Goal: Task Accomplishment & Management: Use online tool/utility

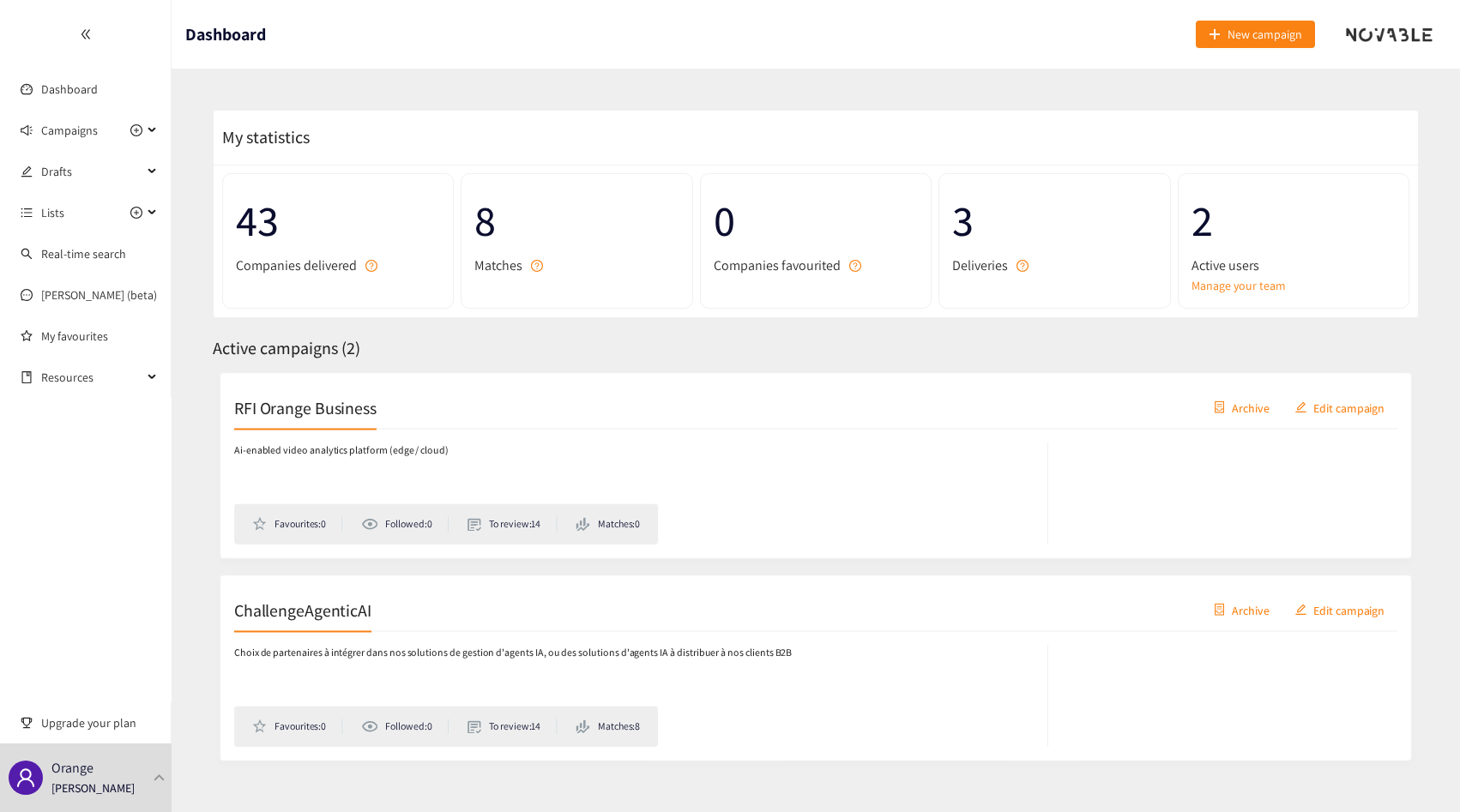
scroll to position [25, 0]
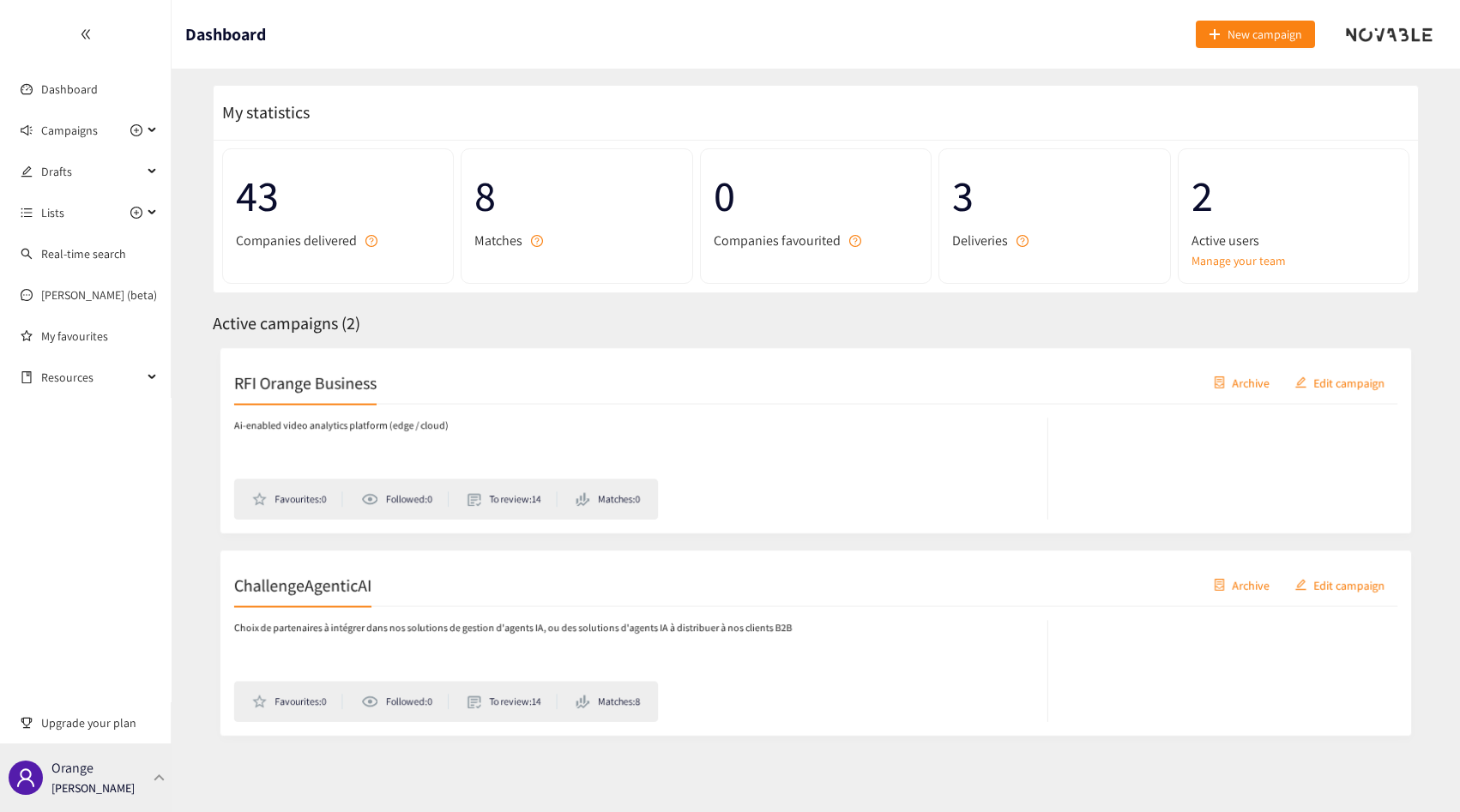
click at [118, 799] on div "Orange [PERSON_NAME]" at bounding box center [86, 778] width 171 height 69
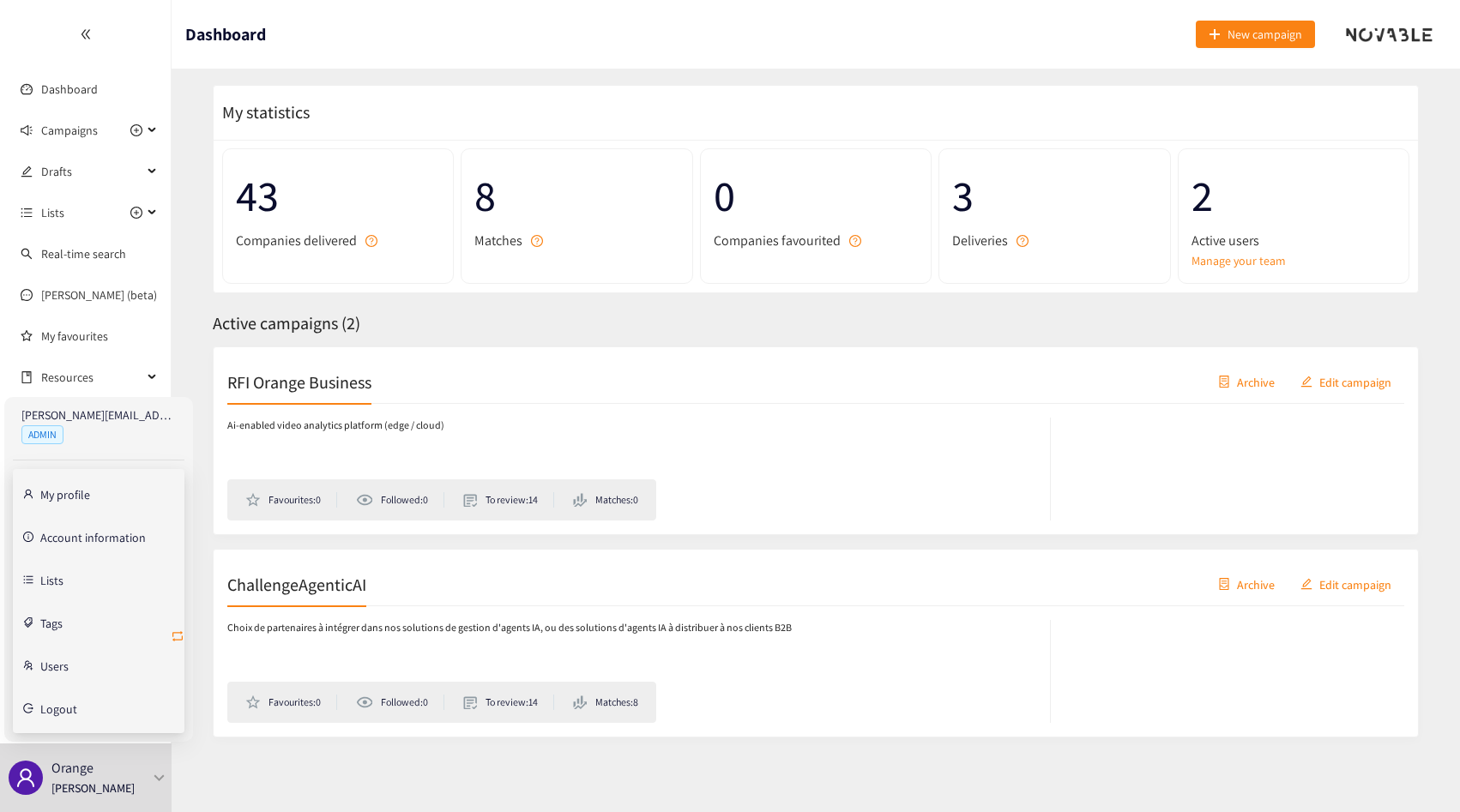
click at [174, 633] on icon "retweet" at bounding box center [177, 636] width 14 height 14
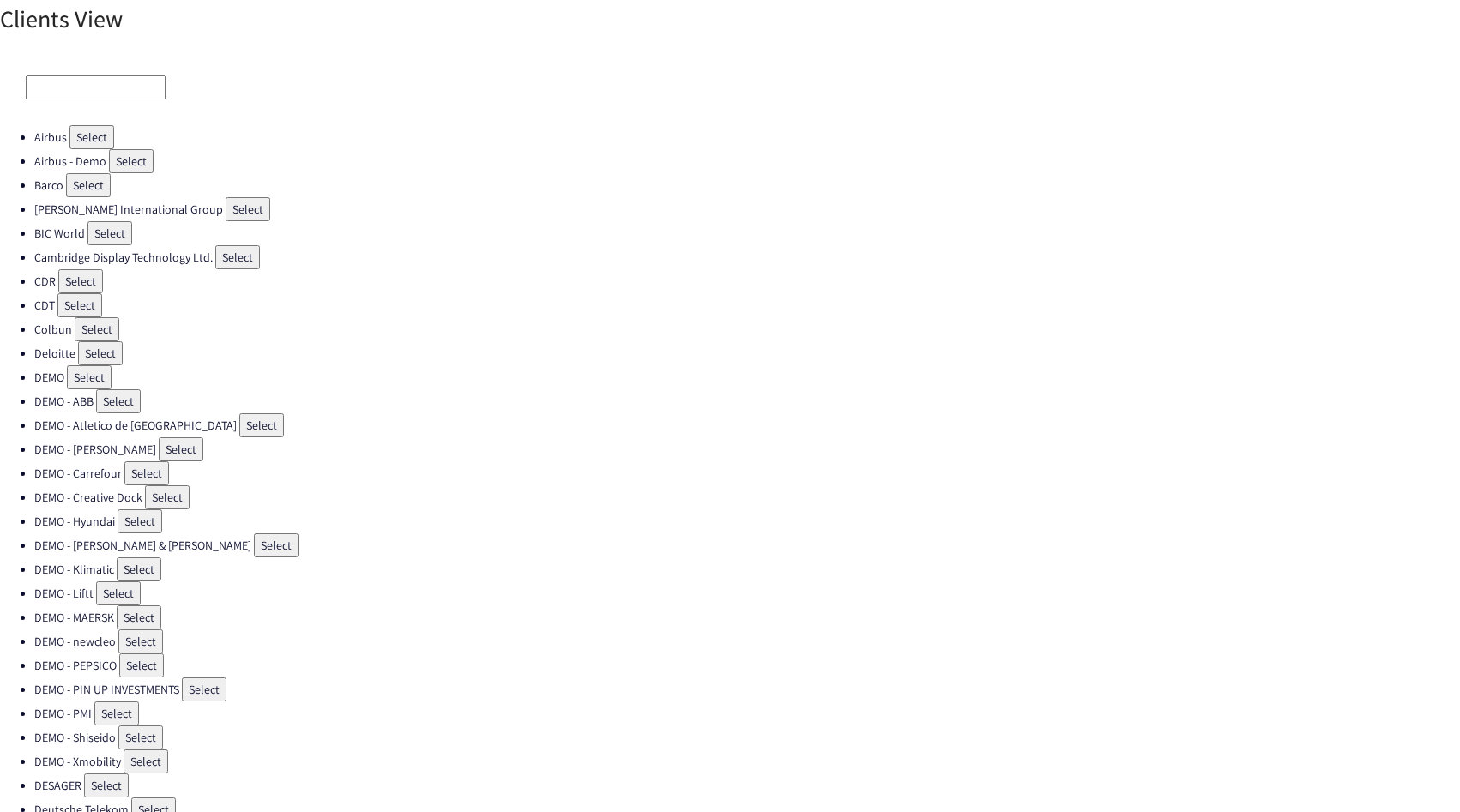
click at [69, 78] on input at bounding box center [96, 88] width 140 height 24
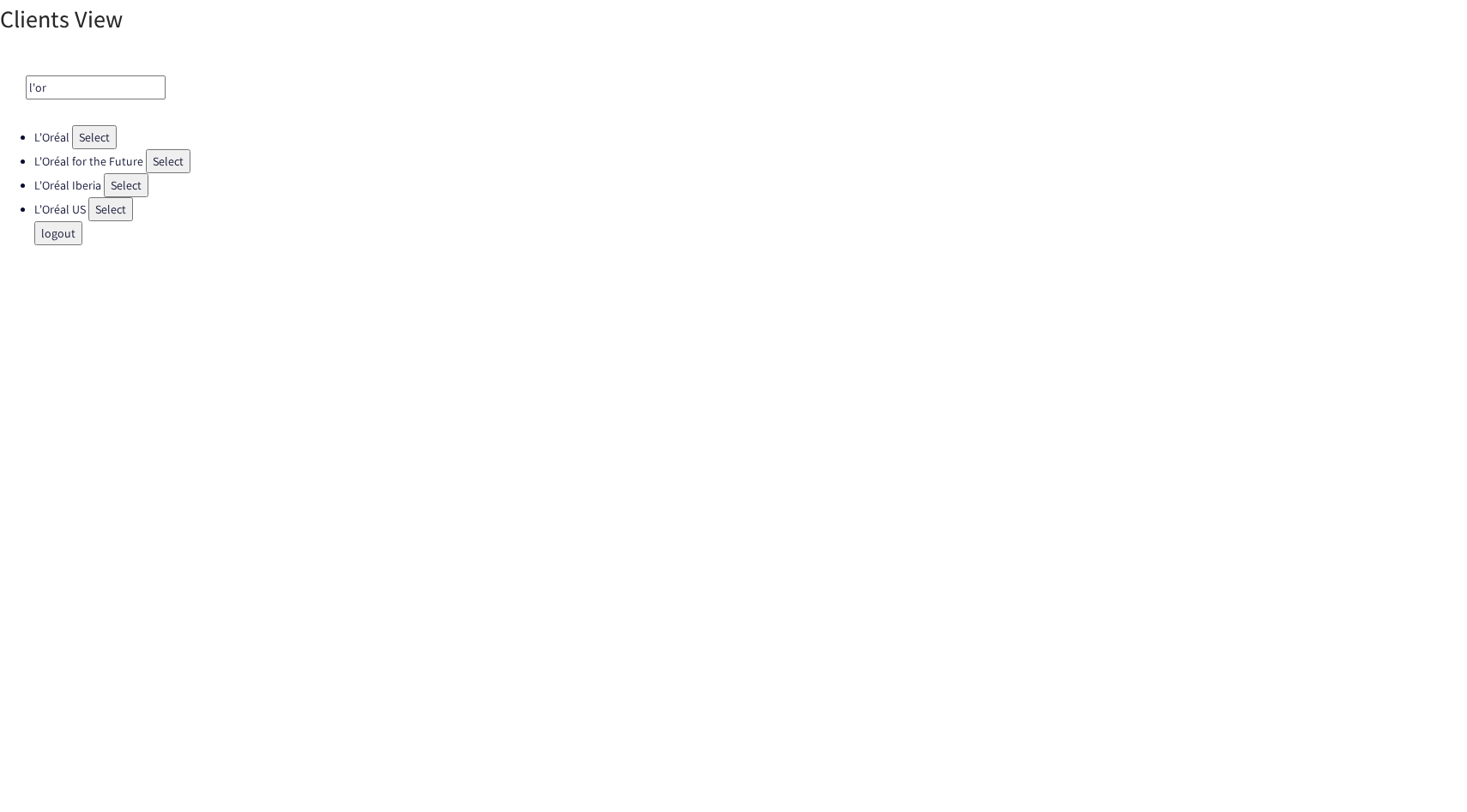
type input "l'or"
click at [161, 151] on button "Select" at bounding box center [168, 161] width 44 height 24
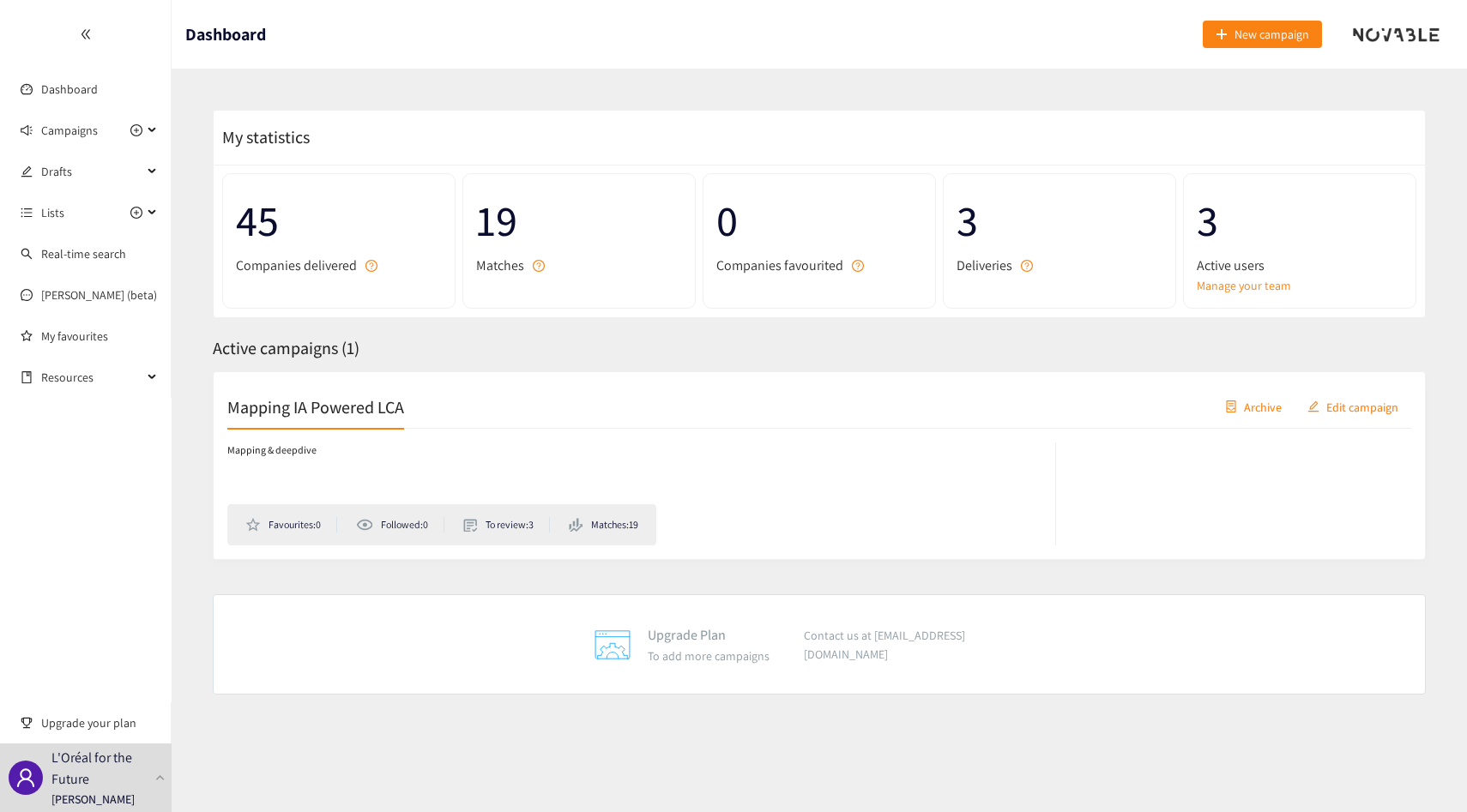
click at [780, 447] on div "Mapping & deepdive Favourites: 0 Followed: 0 To review: 3 Matches: 19" at bounding box center [641, 494] width 828 height 103
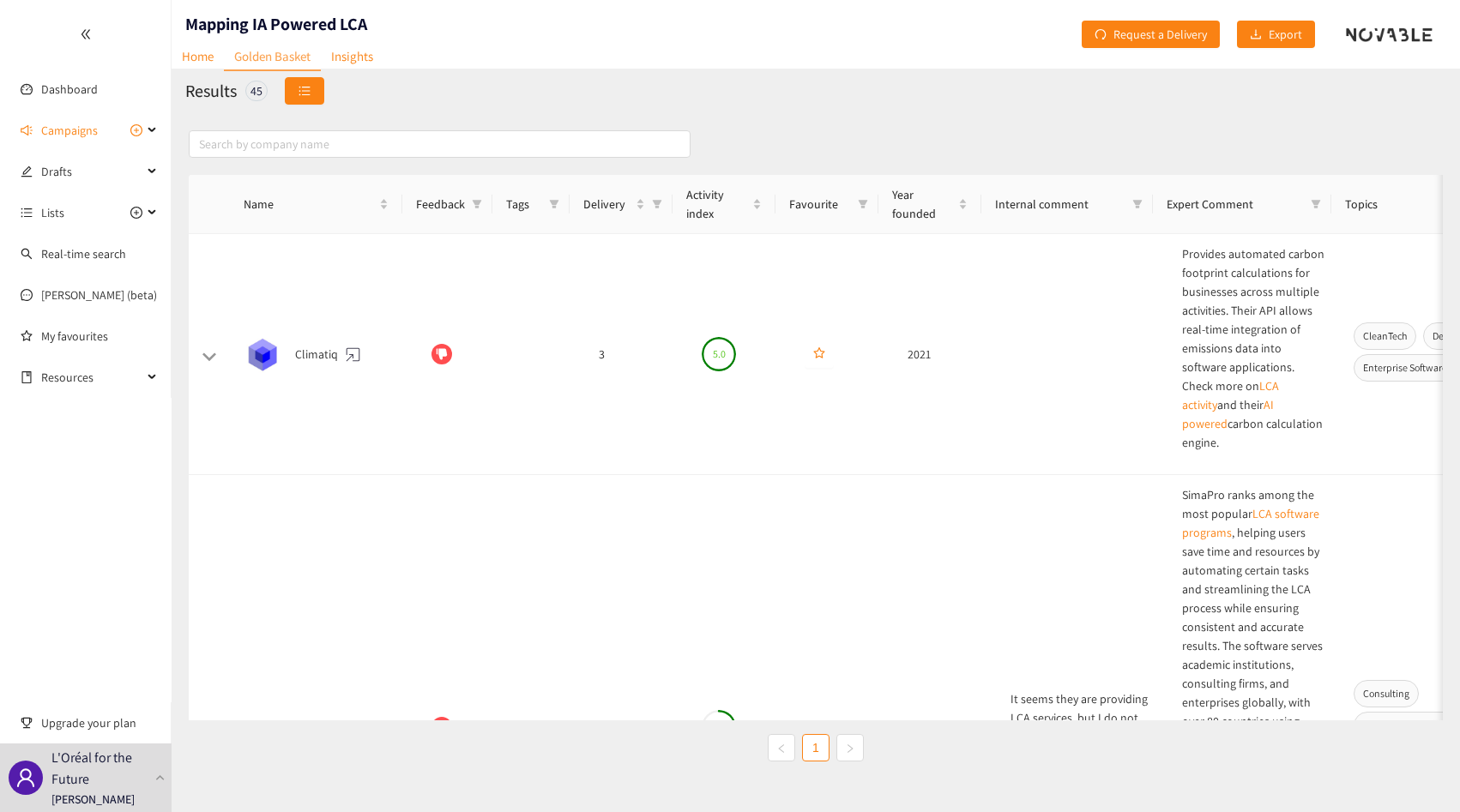
click at [306, 90] on icon "unordered-list" at bounding box center [305, 90] width 11 height 9
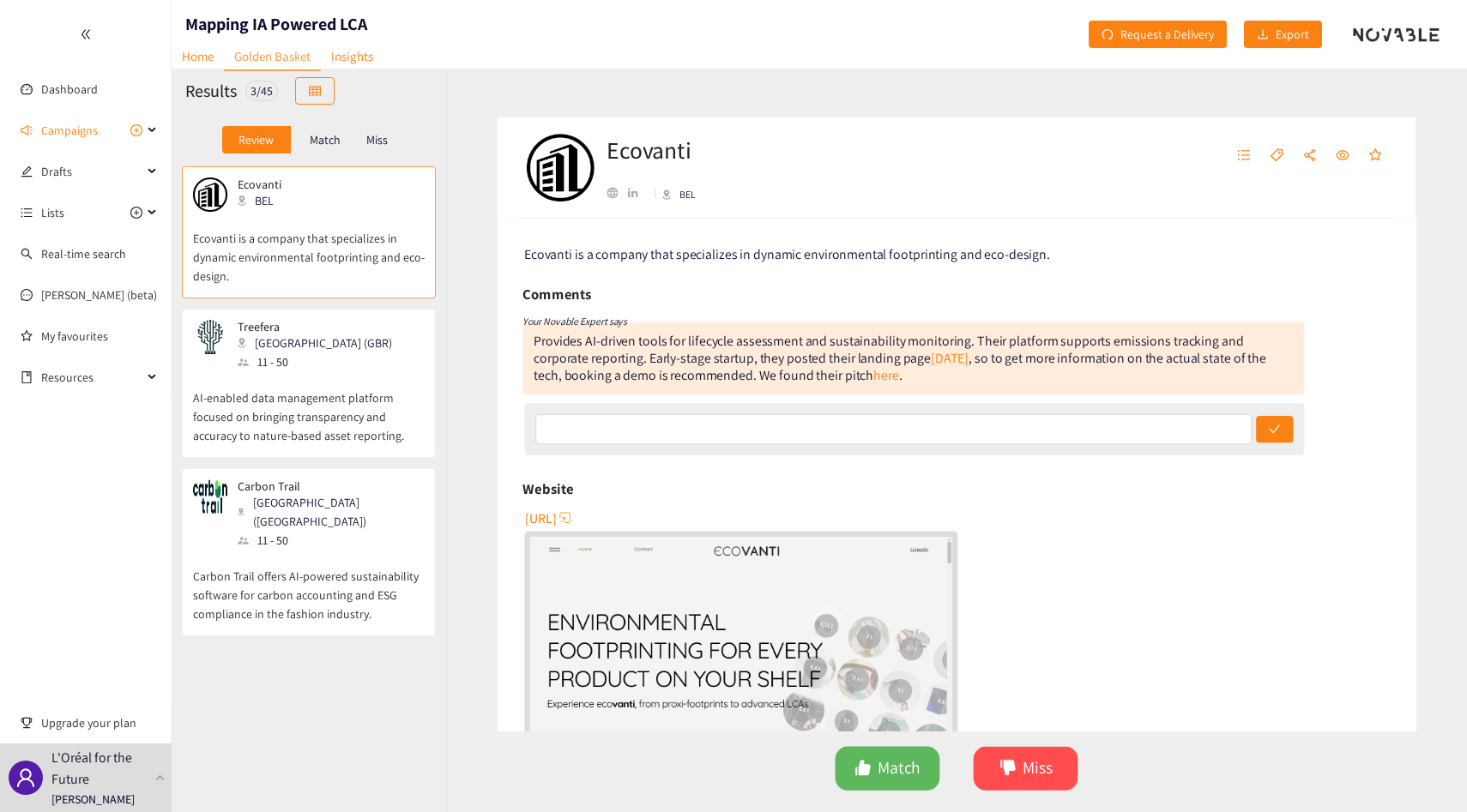
click at [330, 142] on p "Match" at bounding box center [325, 139] width 31 height 14
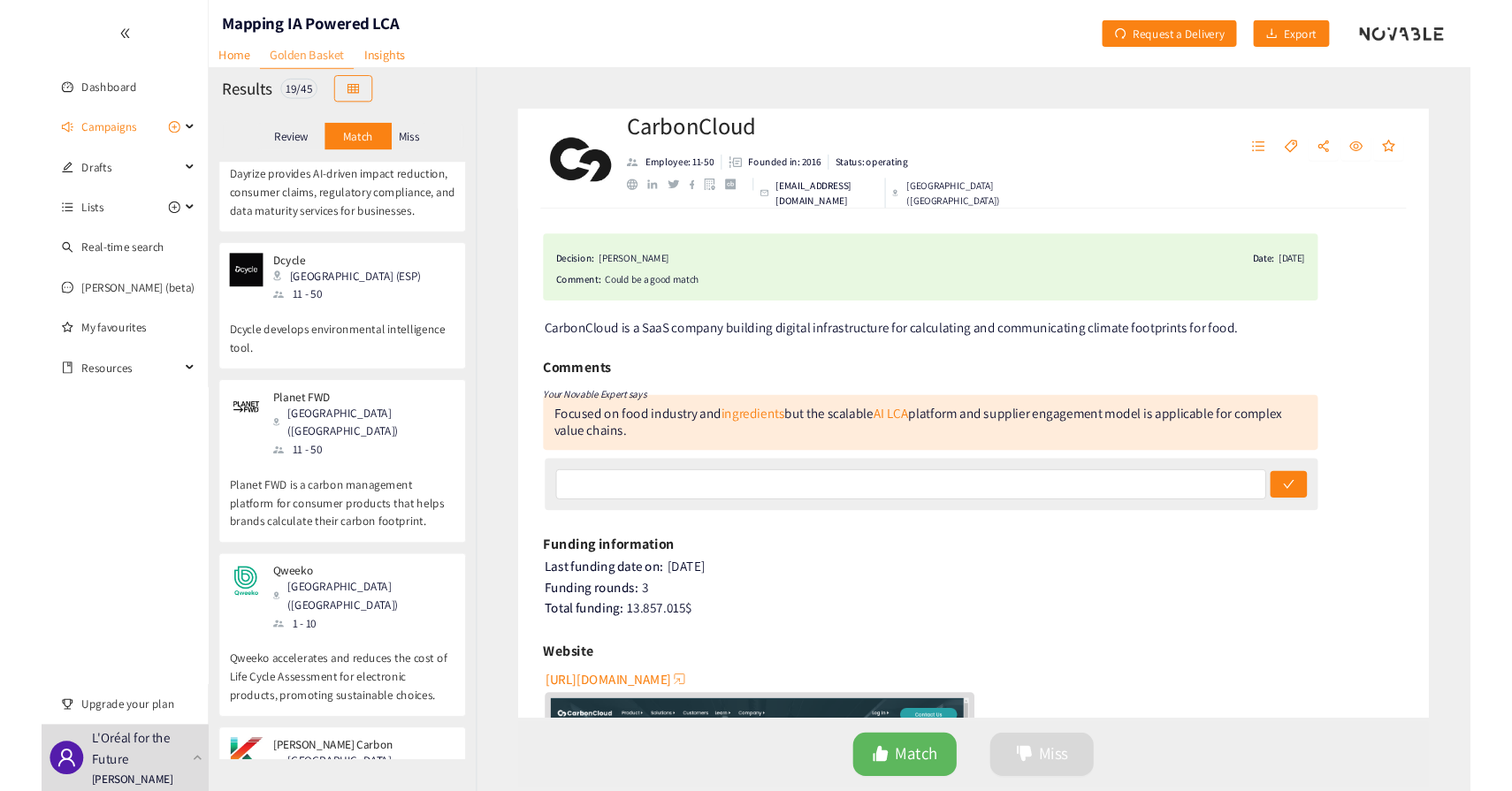
scroll to position [756, 0]
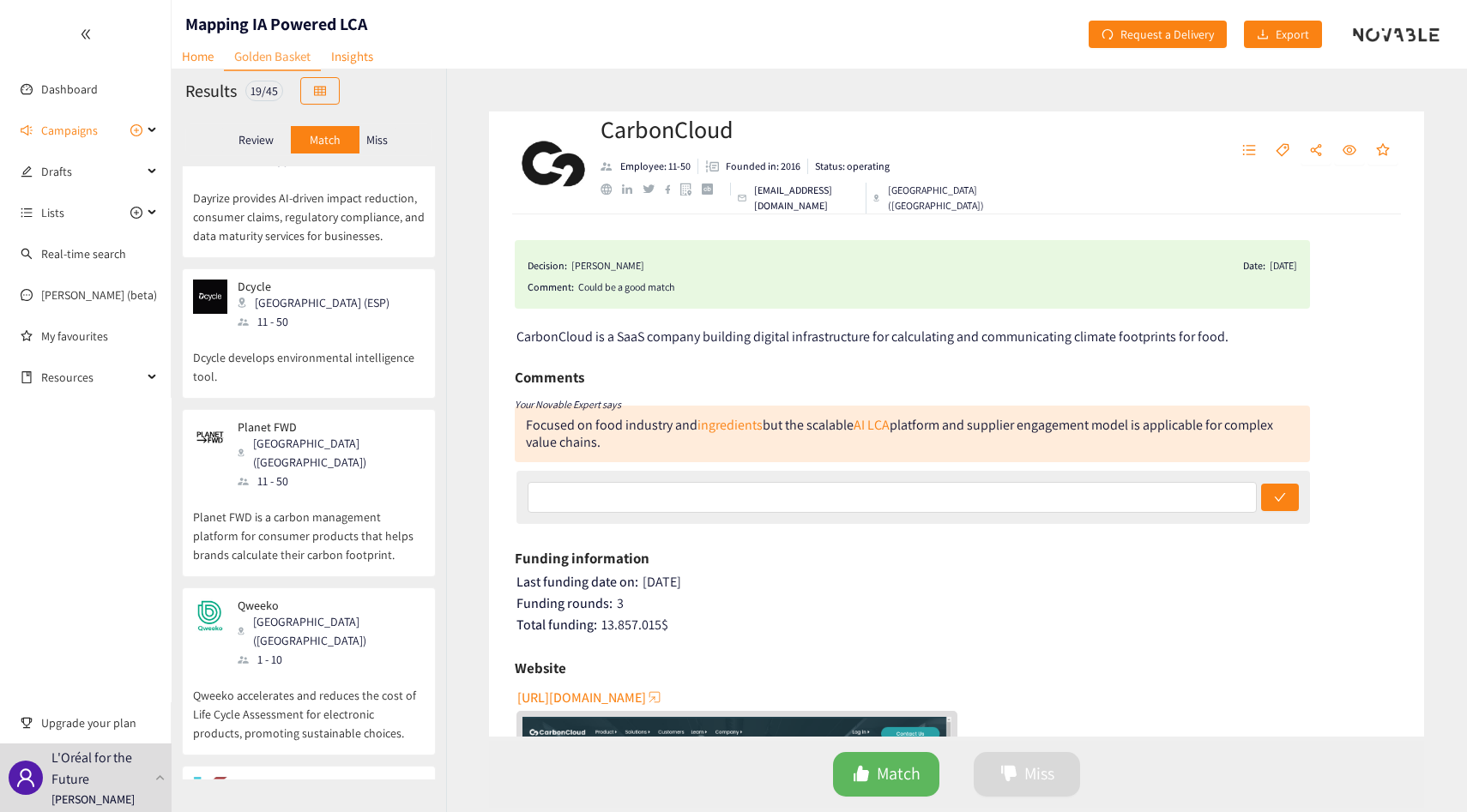
click at [366, 420] on div "Planet FWD [GEOGRAPHIC_DATA] ([GEOGRAPHIC_DATA]) 11 - 50" at bounding box center [309, 456] width 232 height 70
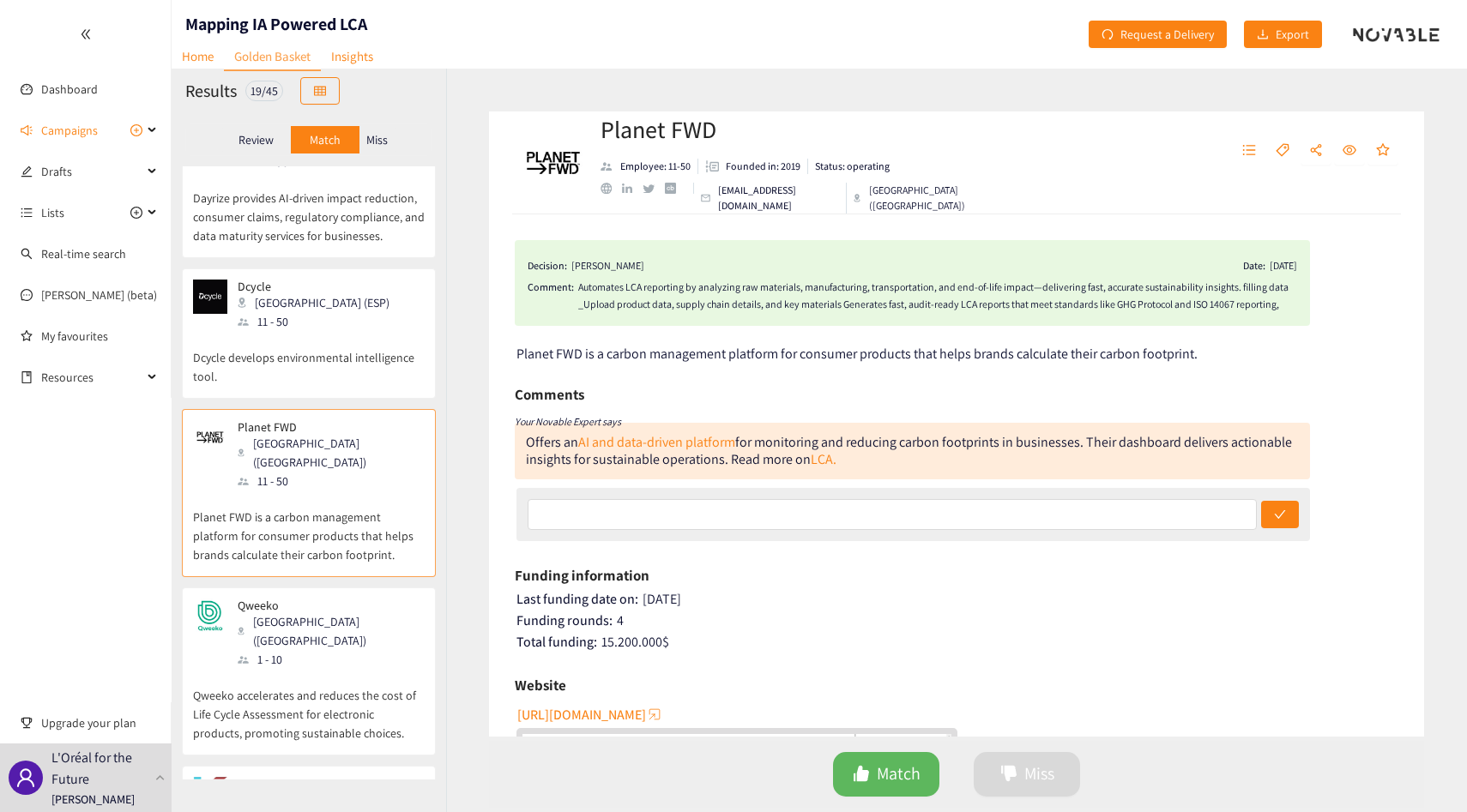
click at [644, 291] on div "Automates LCA reporting by analyzing raw materials, manufacturing, transportati…" at bounding box center [937, 296] width 719 height 34
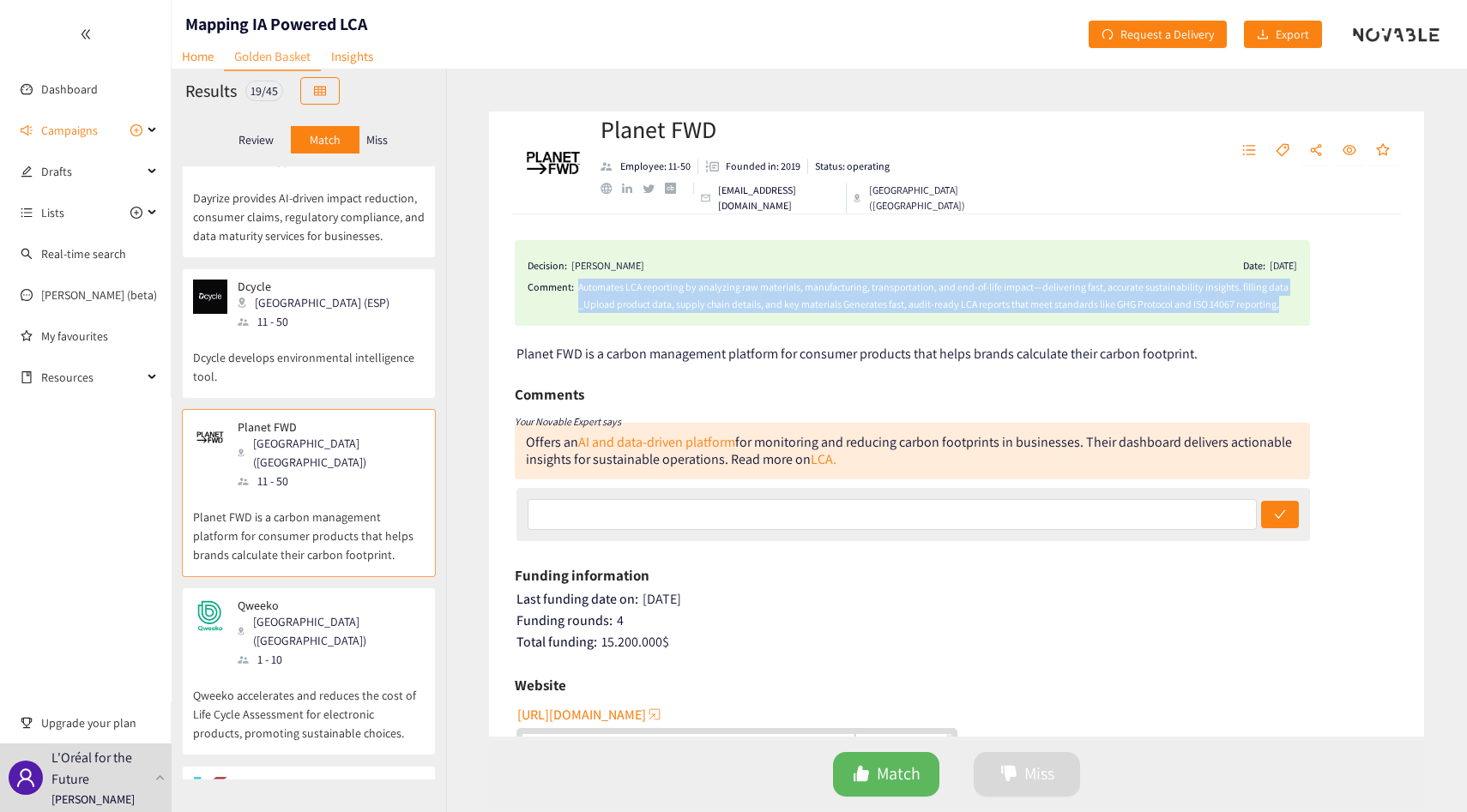
click at [644, 291] on div "Automates LCA reporting by analyzing raw materials, manufacturing, transportati…" at bounding box center [937, 296] width 719 height 34
copy div "Automates LCA reporting by analyzing raw materials, manufacturing, transportati…"
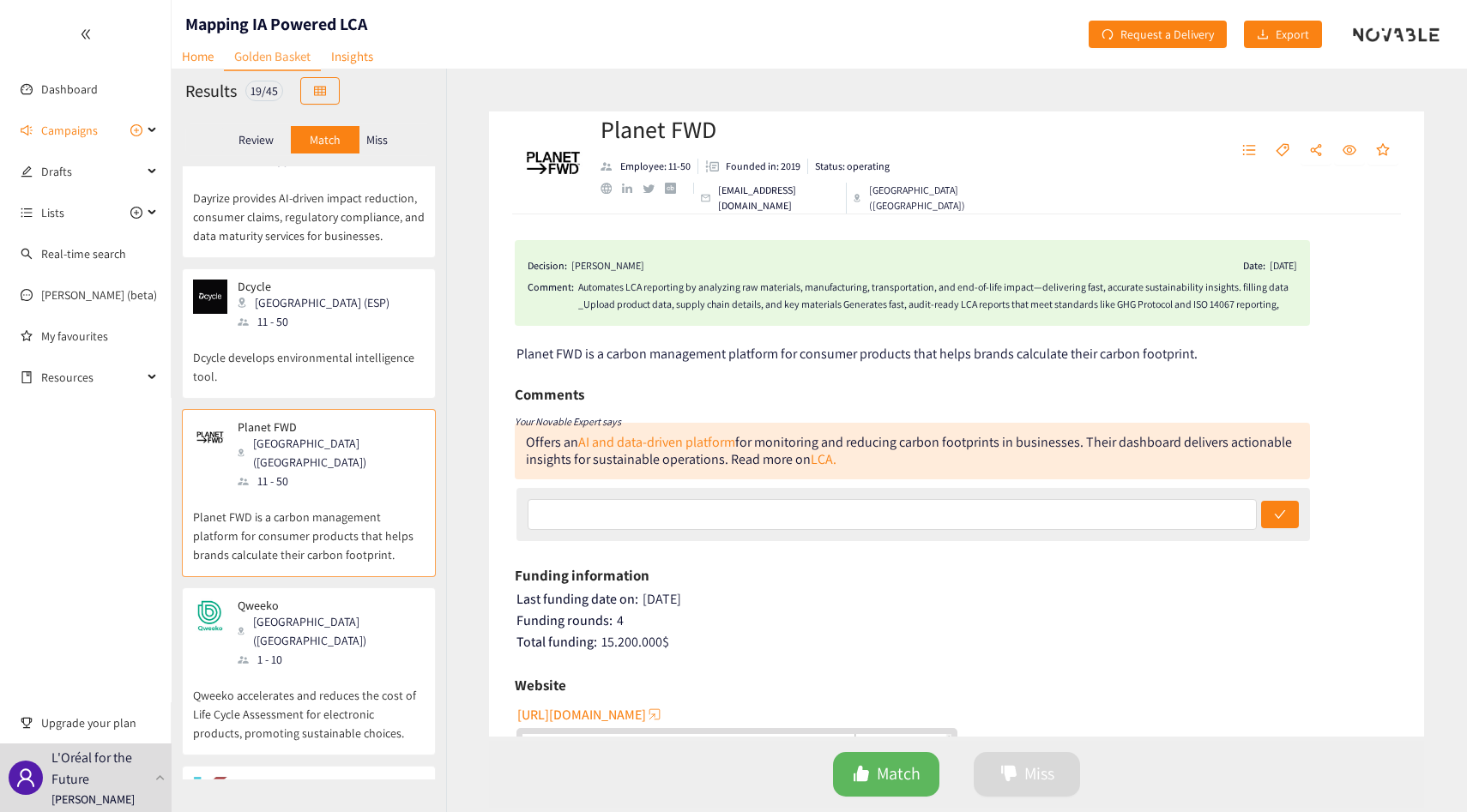
click at [82, 36] on icon "double-left" at bounding box center [85, 34] width 9 height 9
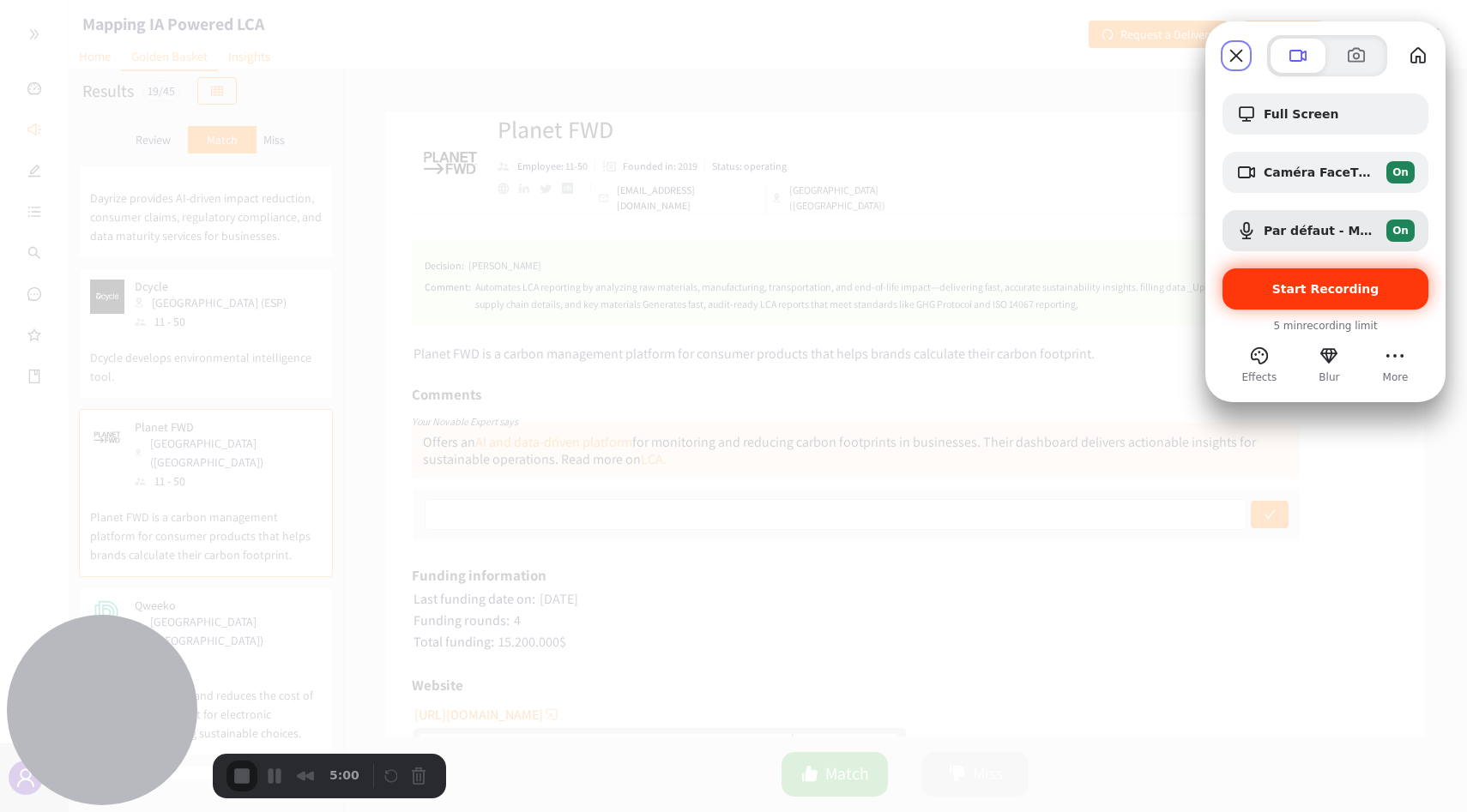
click at [1265, 282] on span "Start Recording" at bounding box center [1325, 289] width 179 height 14
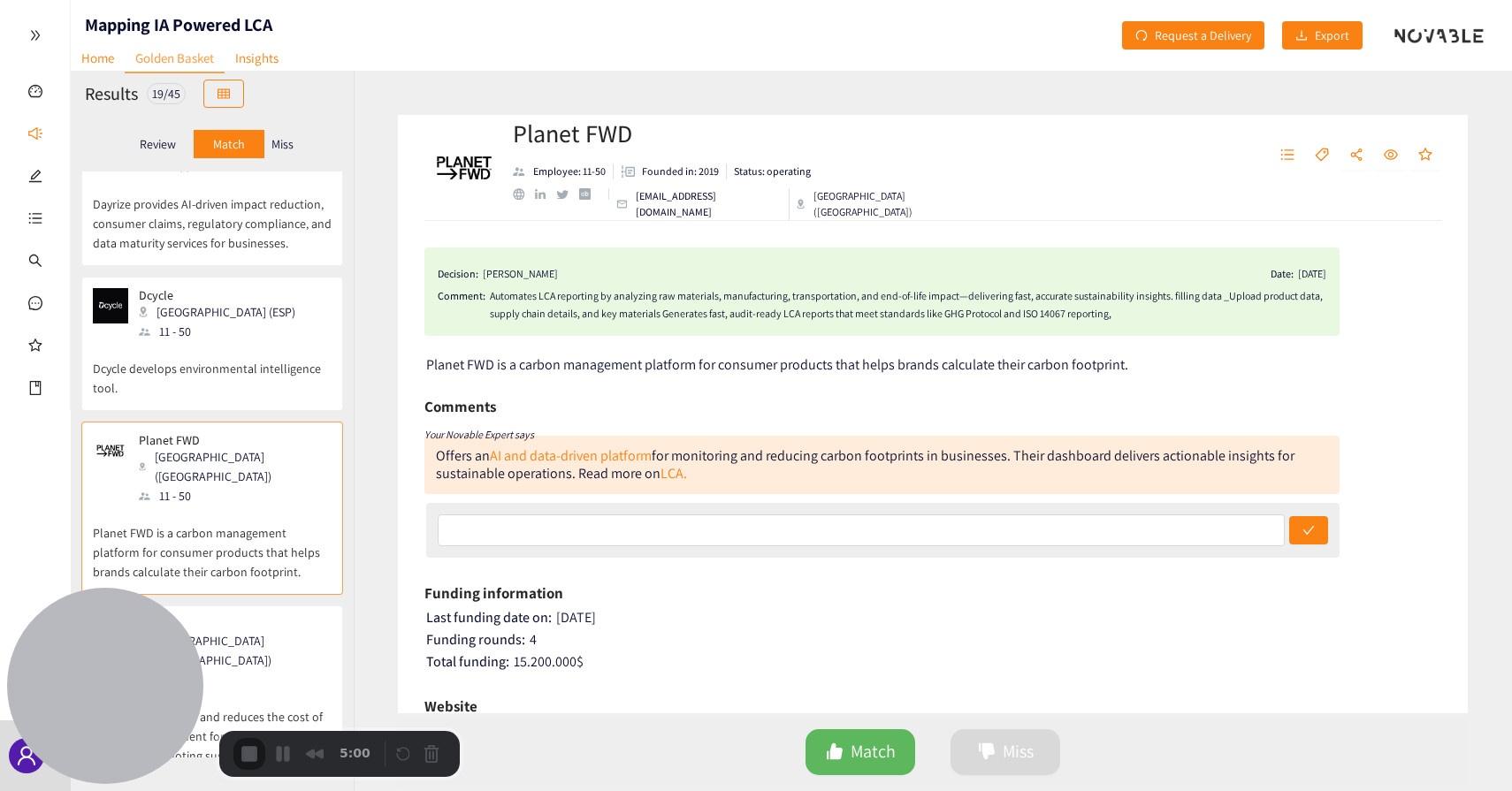
click at [405, 745] on button "Restart Recording" at bounding box center [407, 755] width 21 height 21
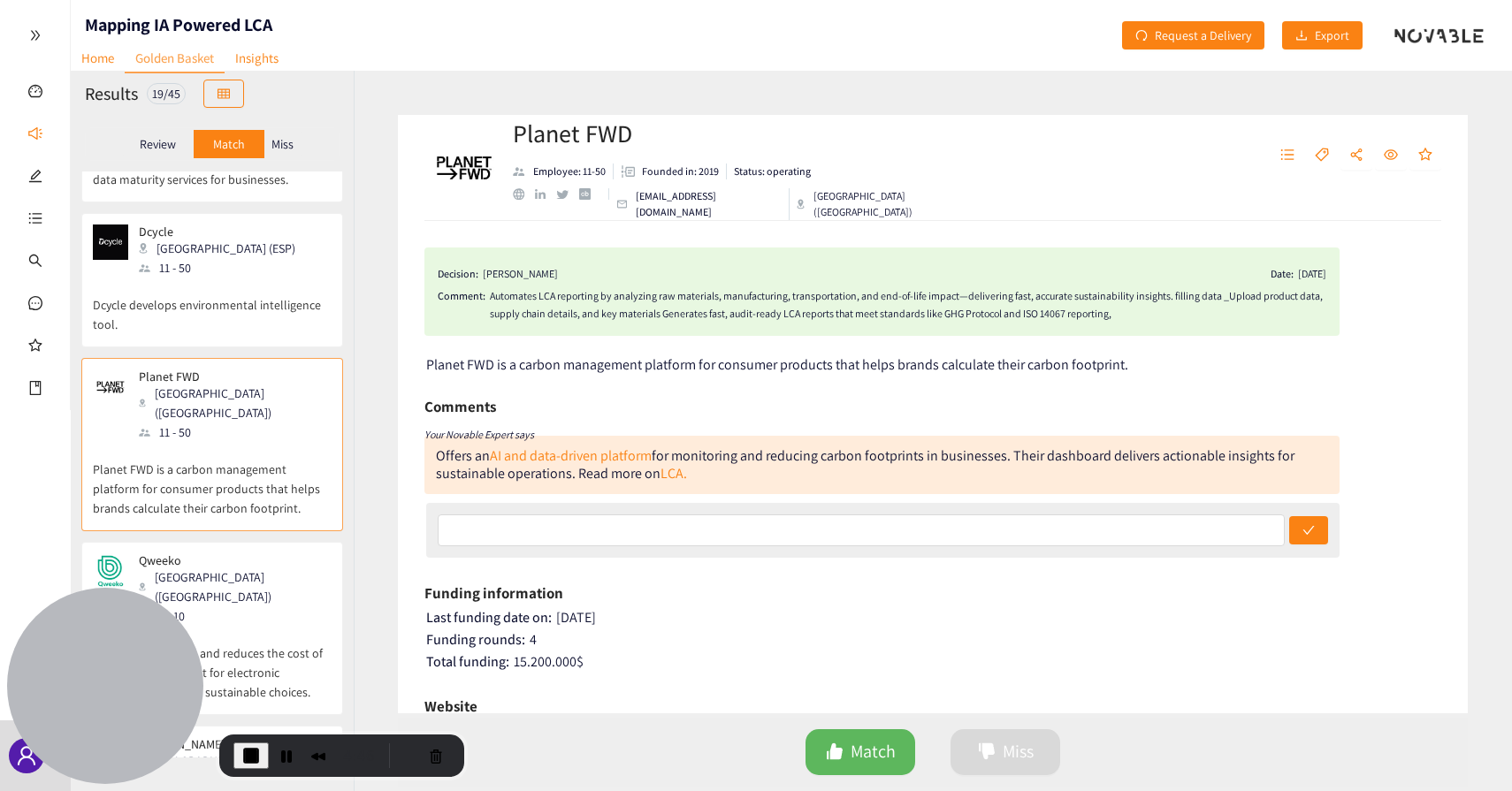
scroll to position [849, 0]
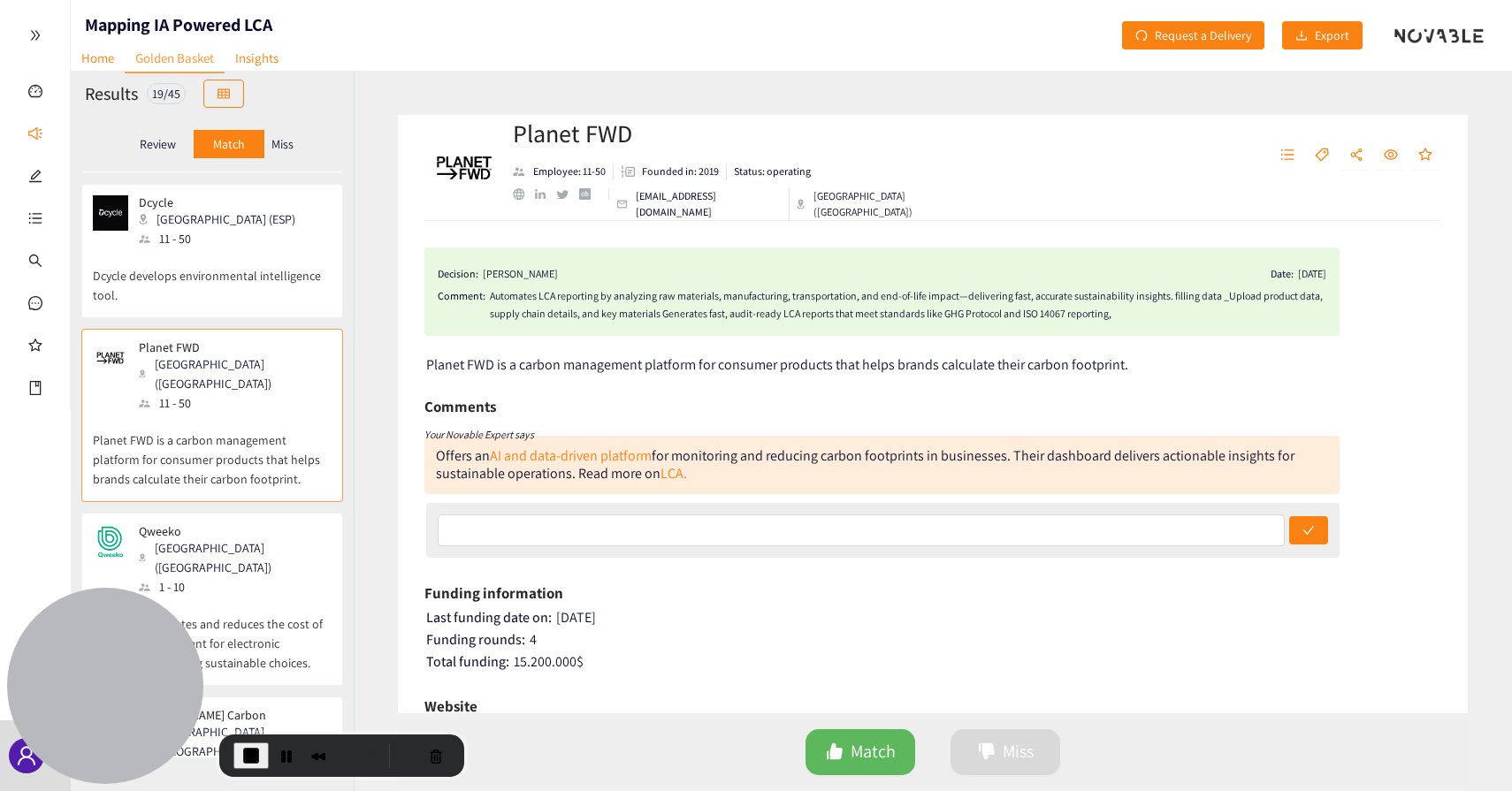
click at [511, 296] on div "Automates LCA reporting by analyzing raw materials, manufacturing, transportati…" at bounding box center [908, 305] width 836 height 35
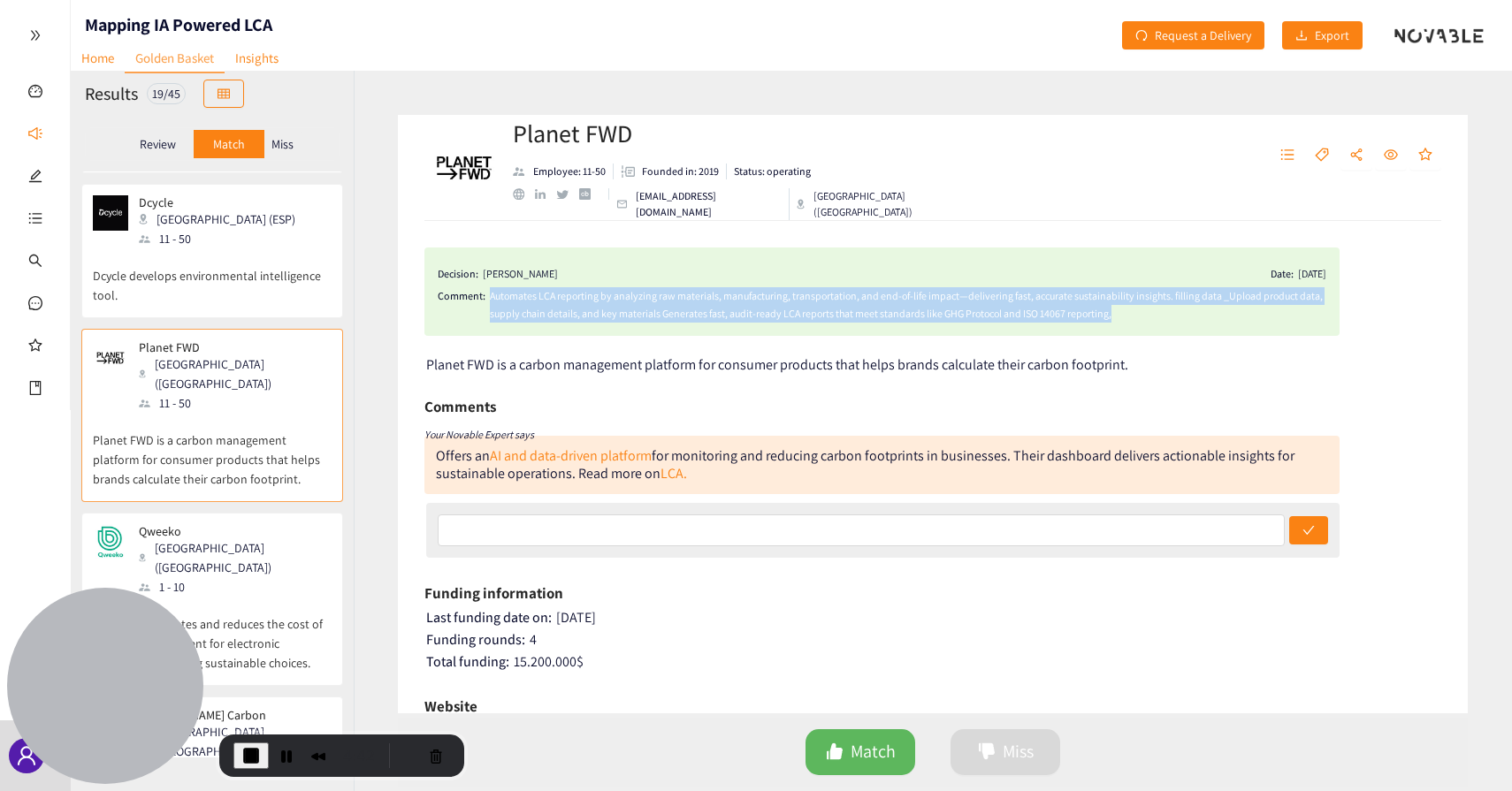
click at [511, 296] on div "Automates LCA reporting by analyzing raw materials, manufacturing, transportati…" at bounding box center [908, 305] width 836 height 35
copy div "Automates LCA reporting by analyzing raw materials, manufacturing, transportati…"
click at [1017, 317] on div "Automates LCA reporting by analyzing raw materials, manufacturing, transportati…" at bounding box center [908, 305] width 836 height 35
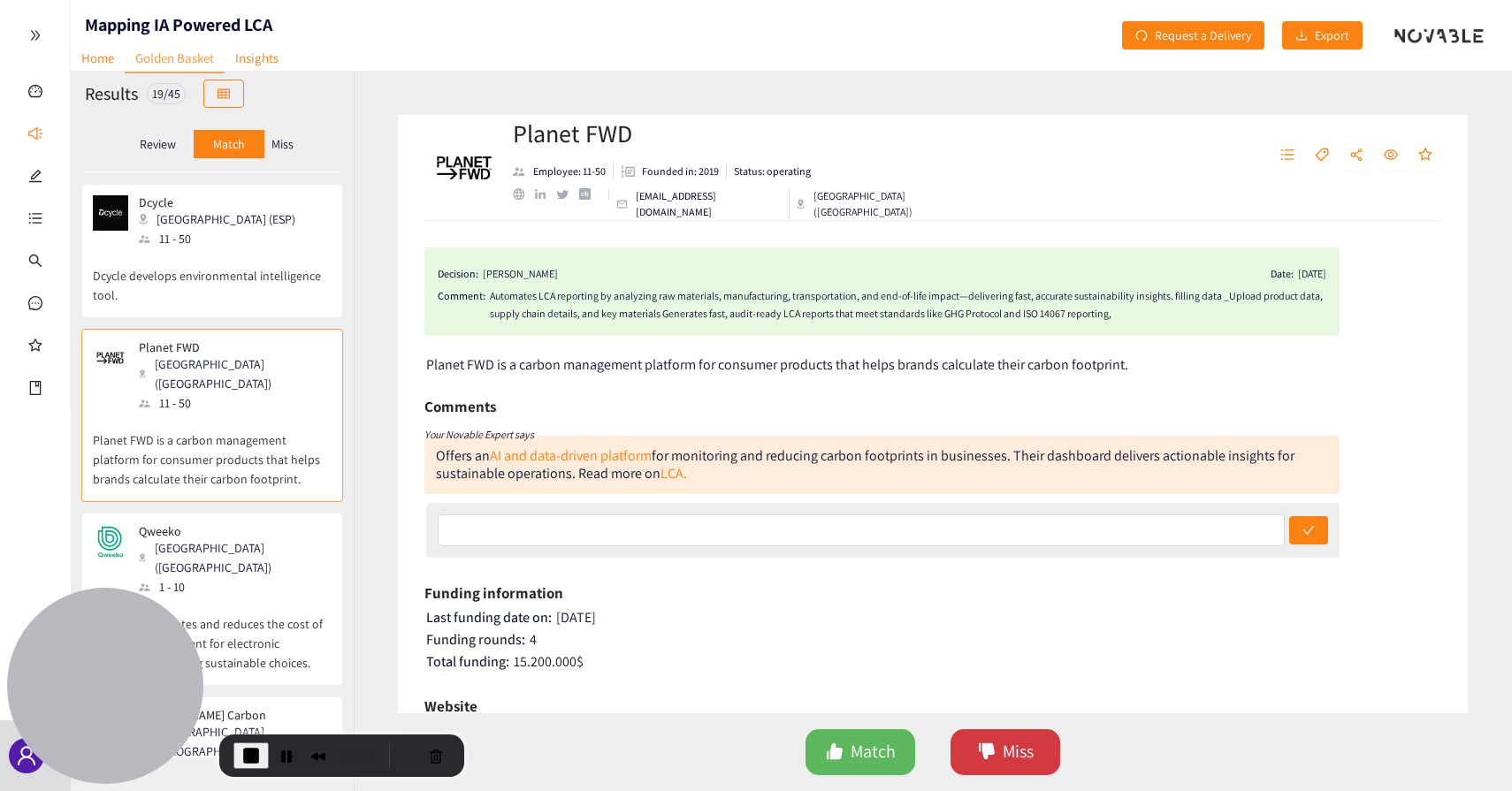
click at [981, 742] on button "Miss" at bounding box center [1005, 751] width 110 height 46
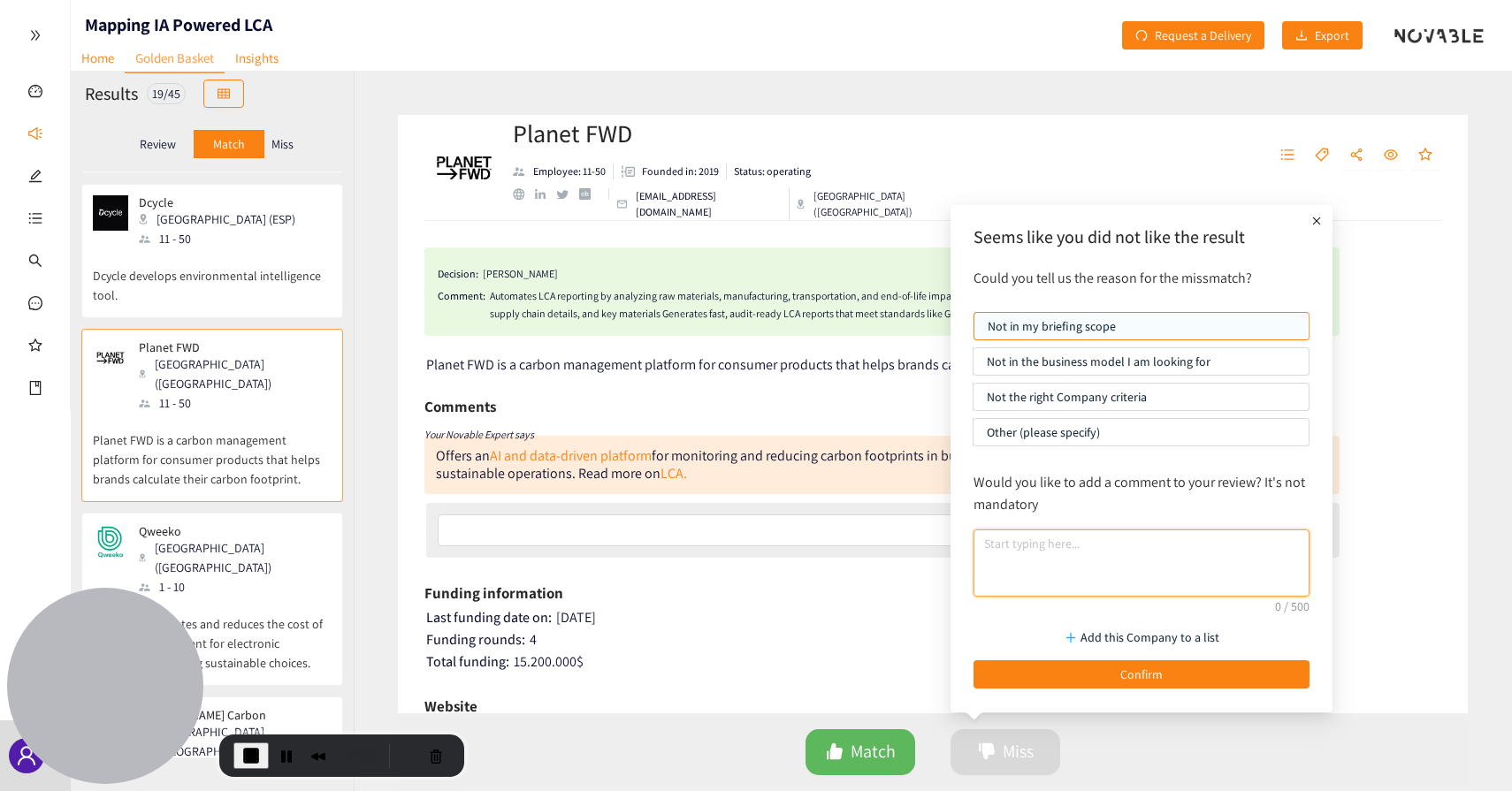
click at [1017, 546] on textarea at bounding box center [1141, 562] width 336 height 67
paste textarea "Automates LCA reporting by analyzing raw materials, manufacturing, transportati…"
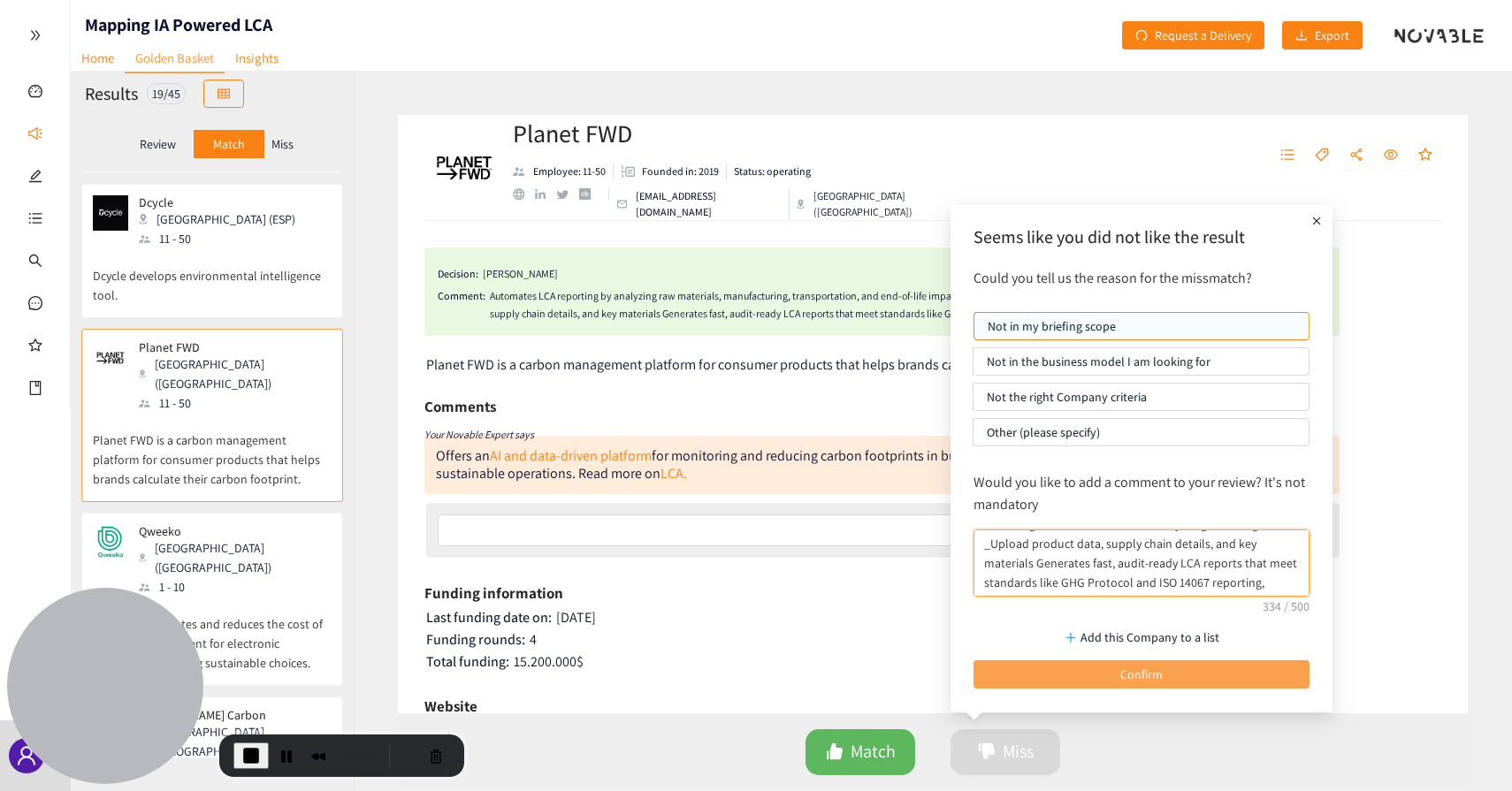
type textarea "Automates LCA reporting by analyzing raw materials, manufacturing, transportati…"
click at [1082, 674] on button "Confirm" at bounding box center [1141, 674] width 336 height 28
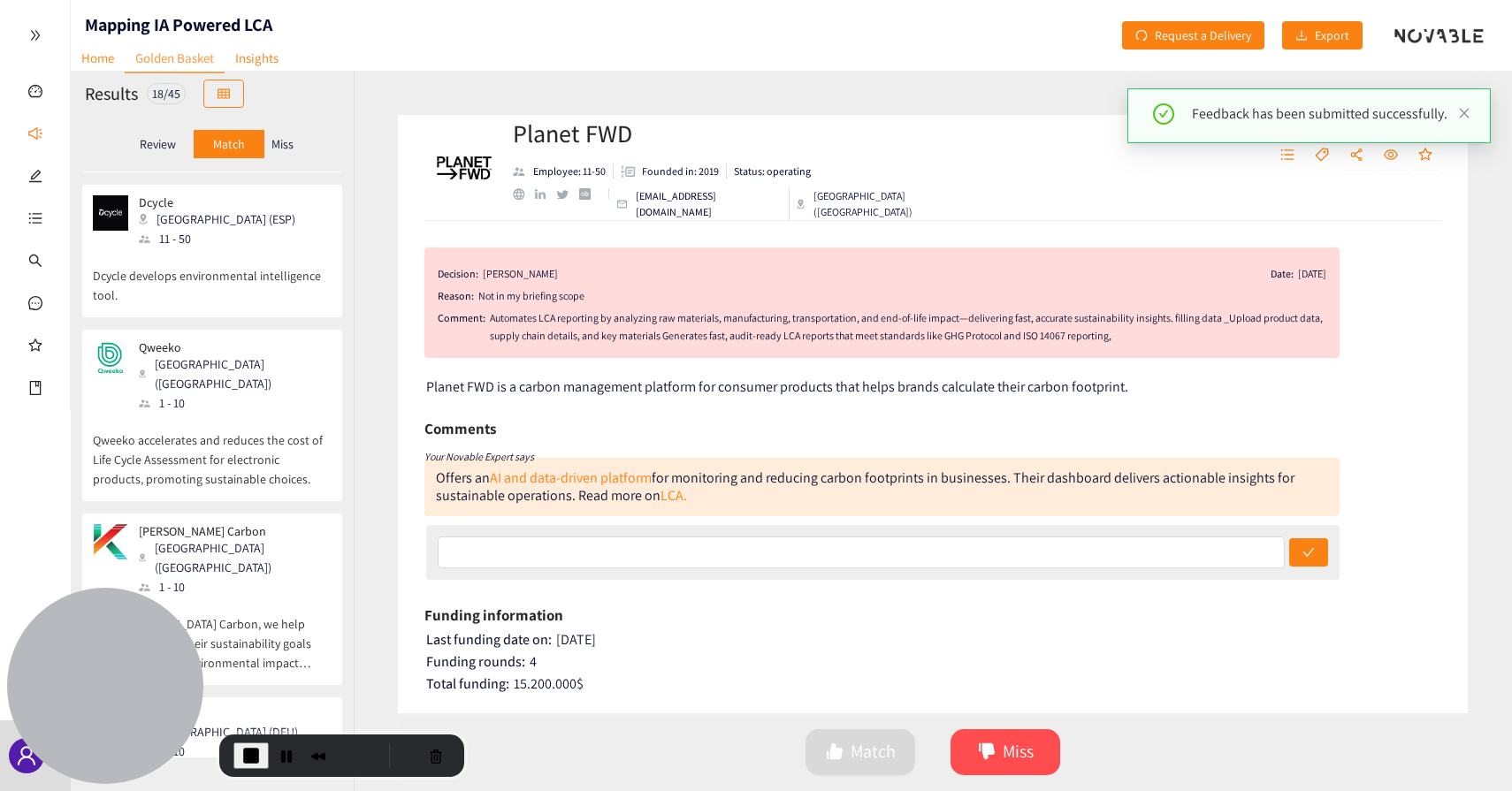
click at [295, 153] on div "Miss" at bounding box center [283, 144] width 37 height 28
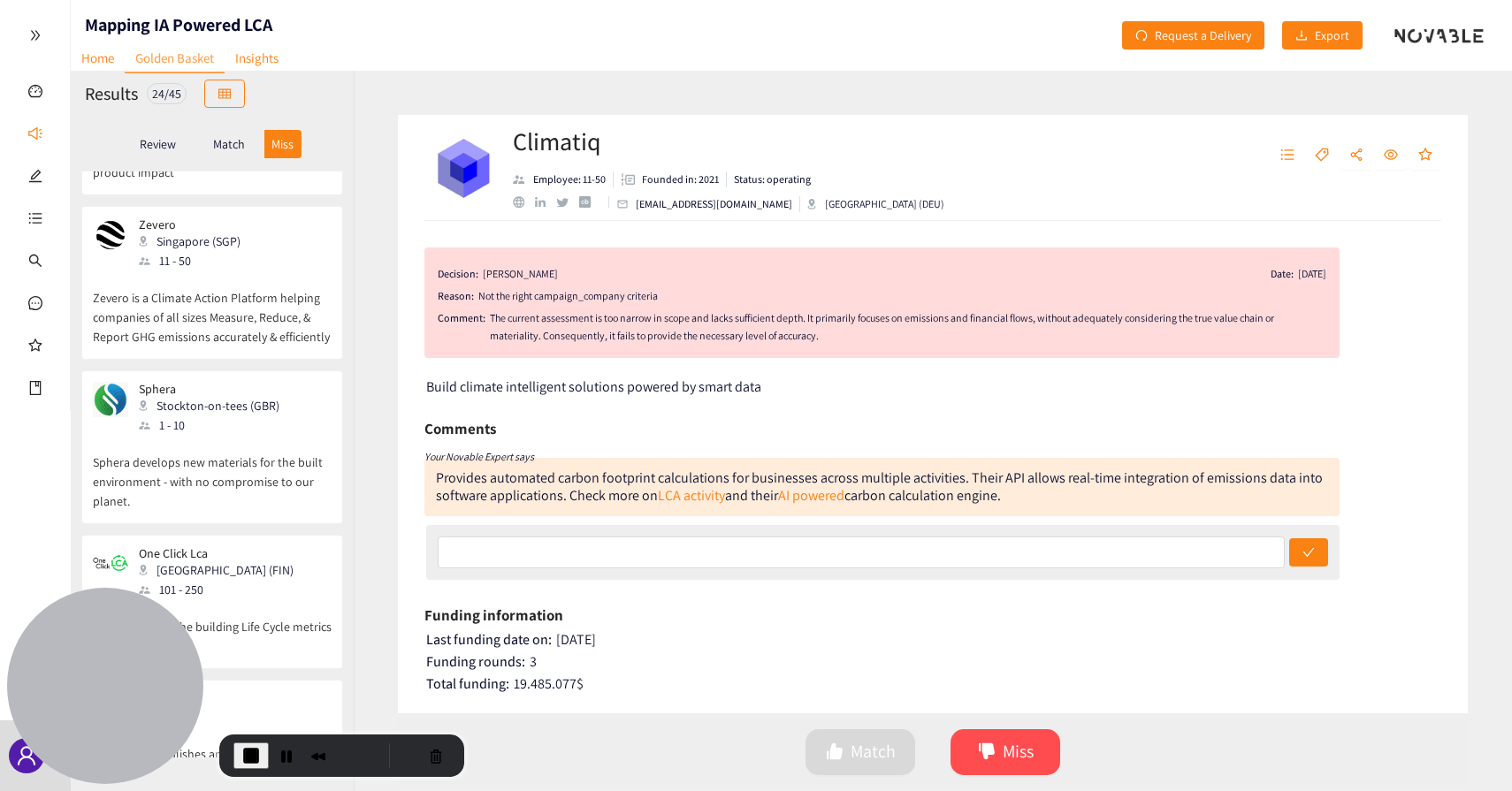
scroll to position [3240, 0]
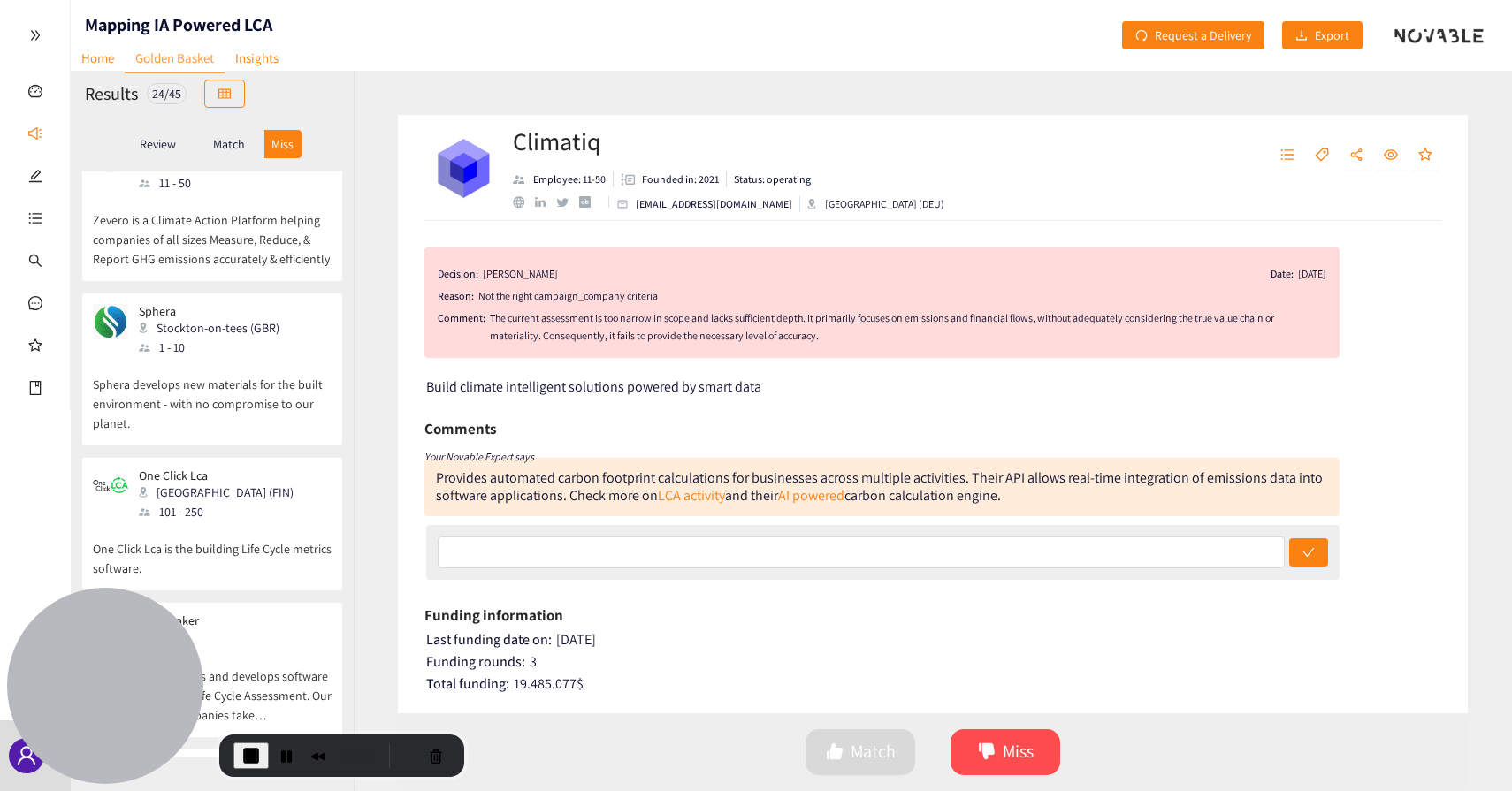
click at [253, 760] on div "RIMM Sustainability [GEOGRAPHIC_DATA] (SGP) 11 - 50" at bounding box center [212, 786] width 239 height 53
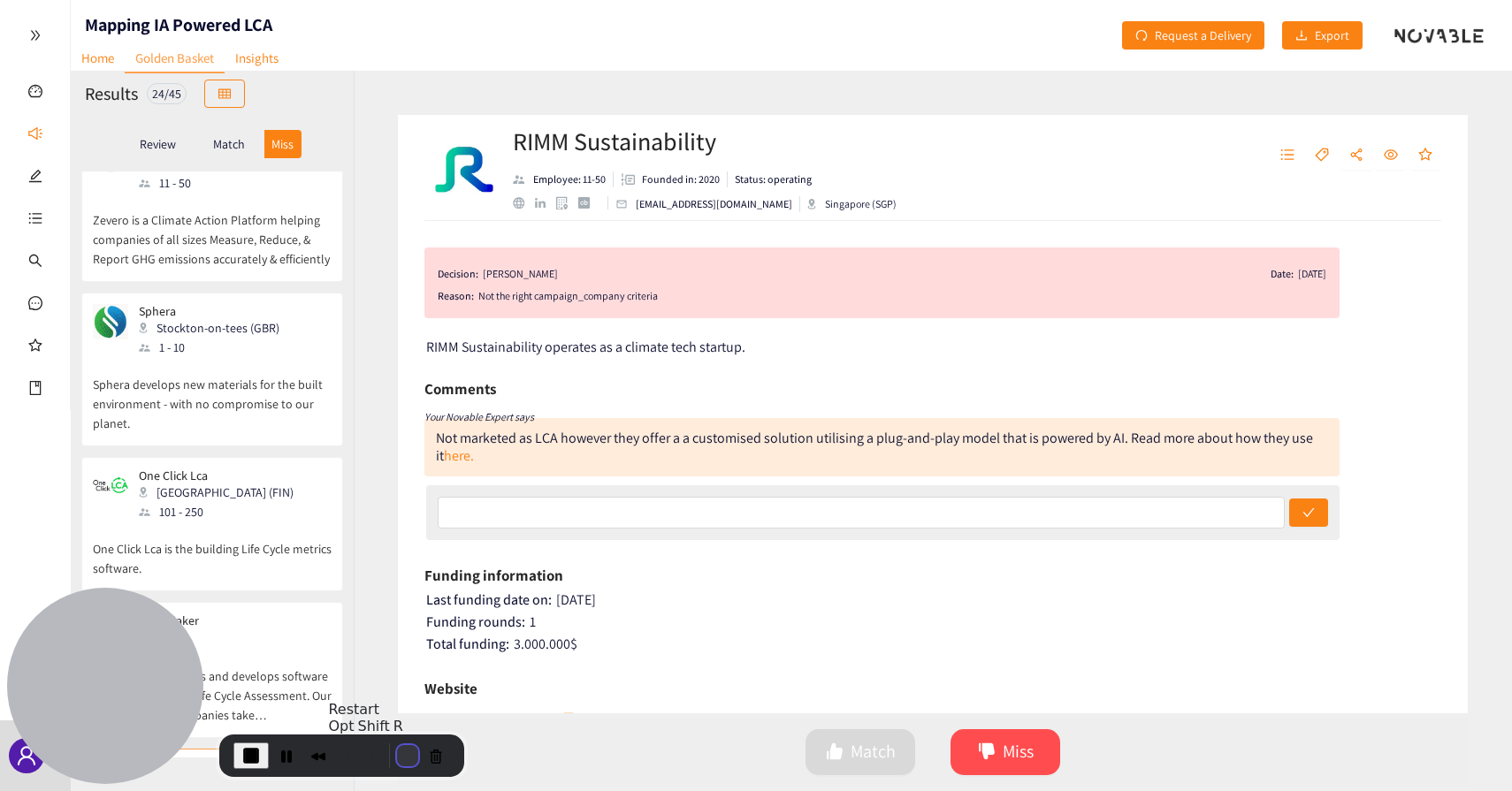
click at [403, 758] on button "Restart Recording" at bounding box center [407, 755] width 21 height 21
click at [245, 142] on div "Match" at bounding box center [229, 144] width 71 height 28
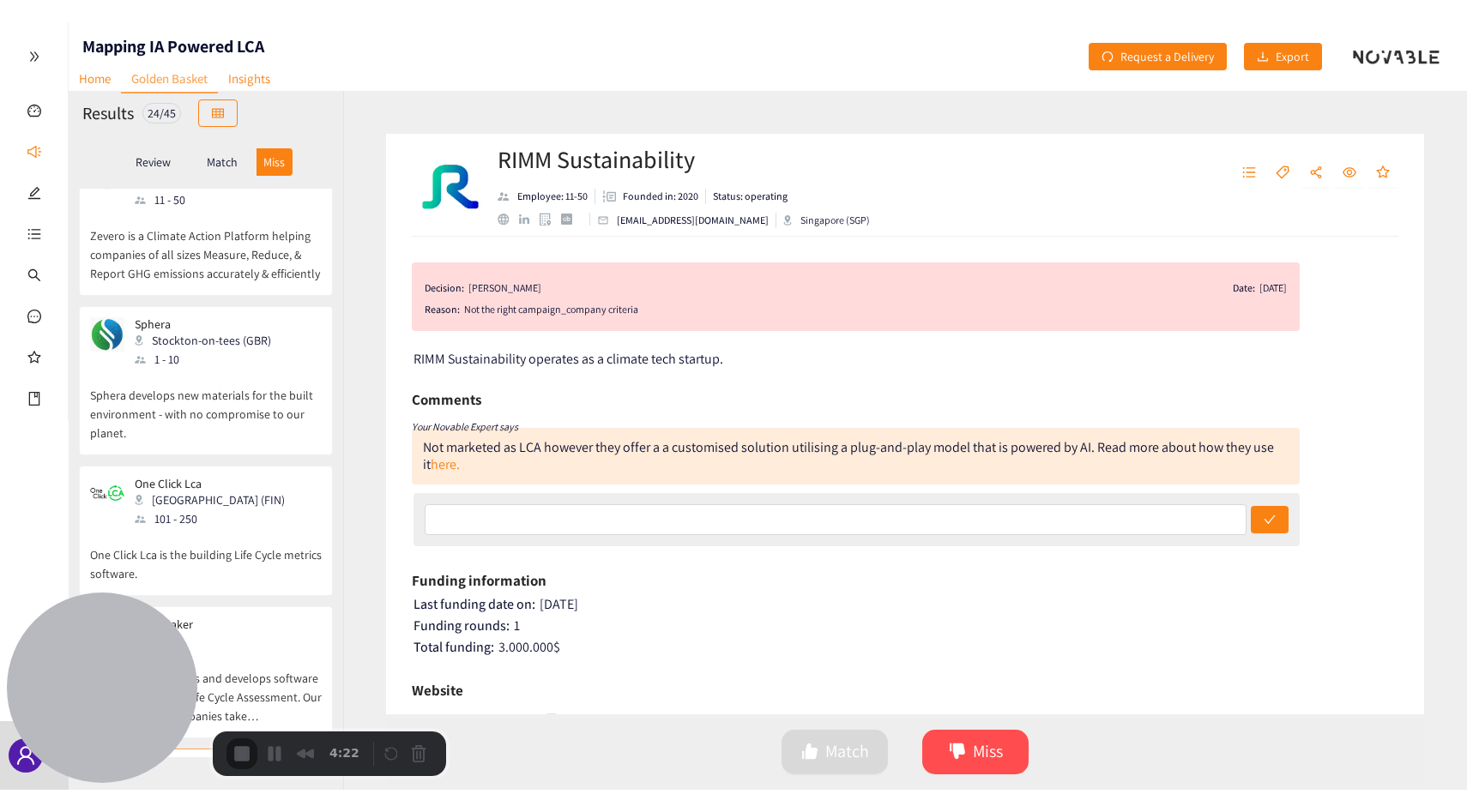
scroll to position [2157, 0]
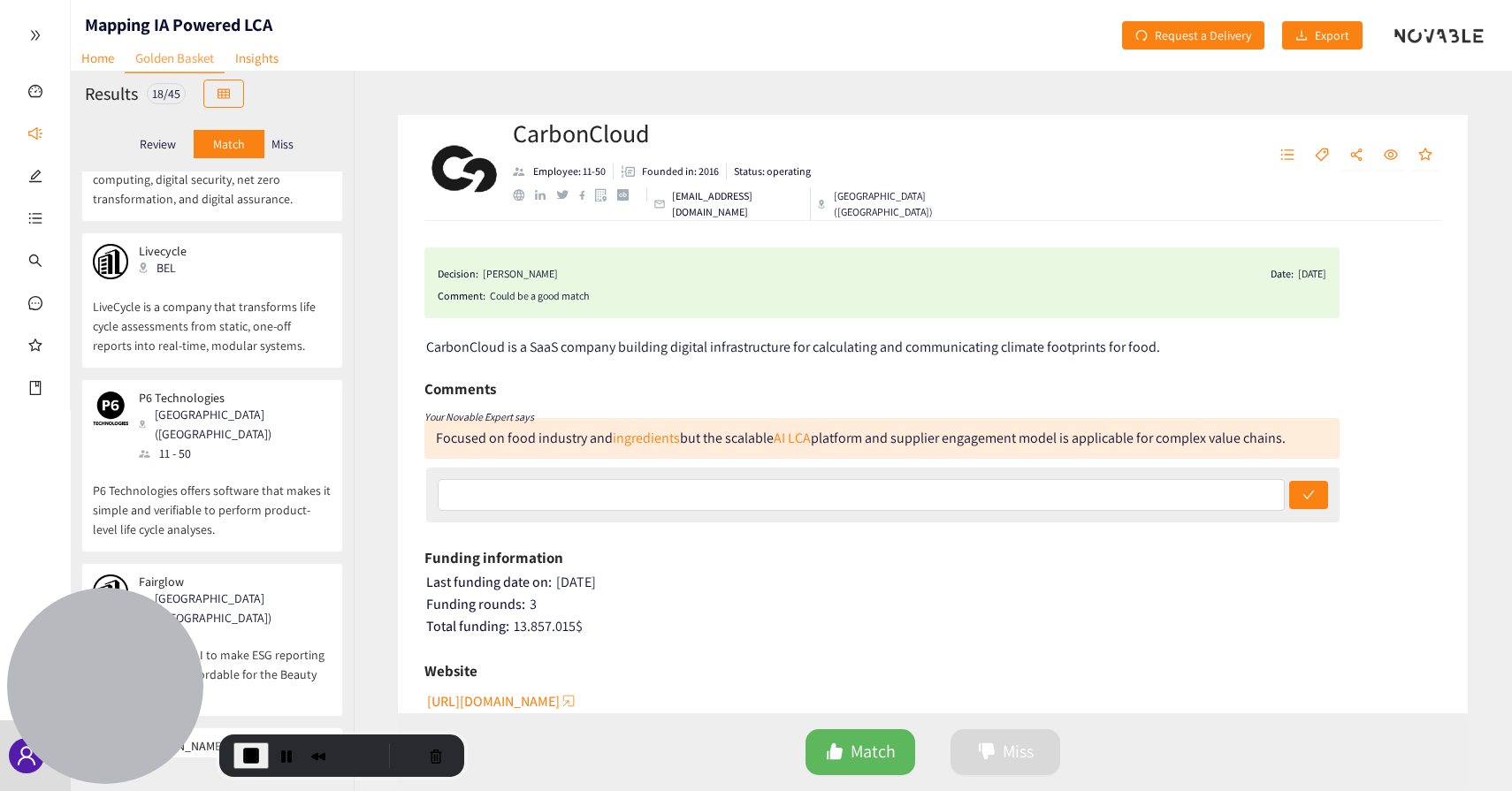
click at [255, 748] on span "End Recording" at bounding box center [251, 755] width 21 height 21
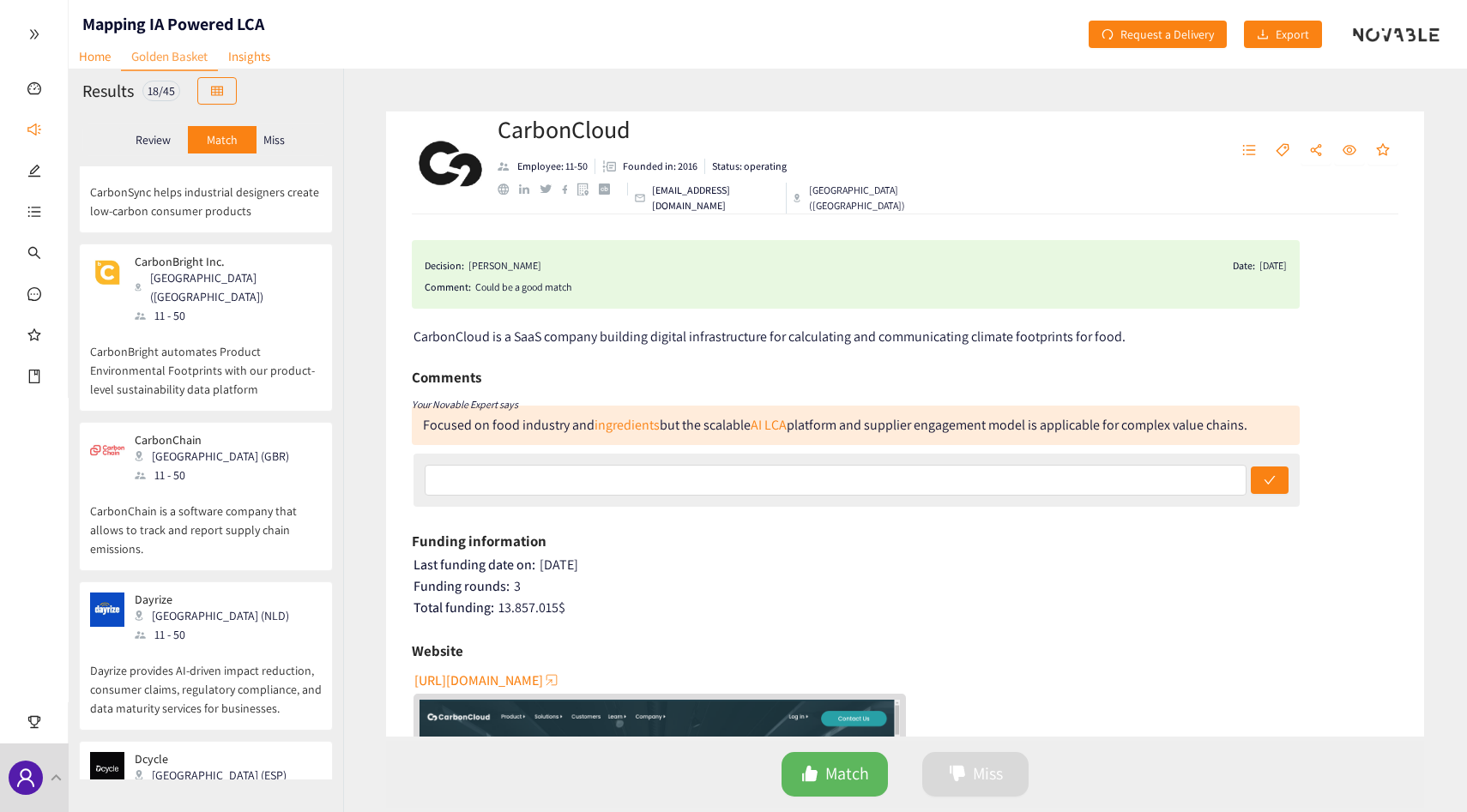
scroll to position [286, 0]
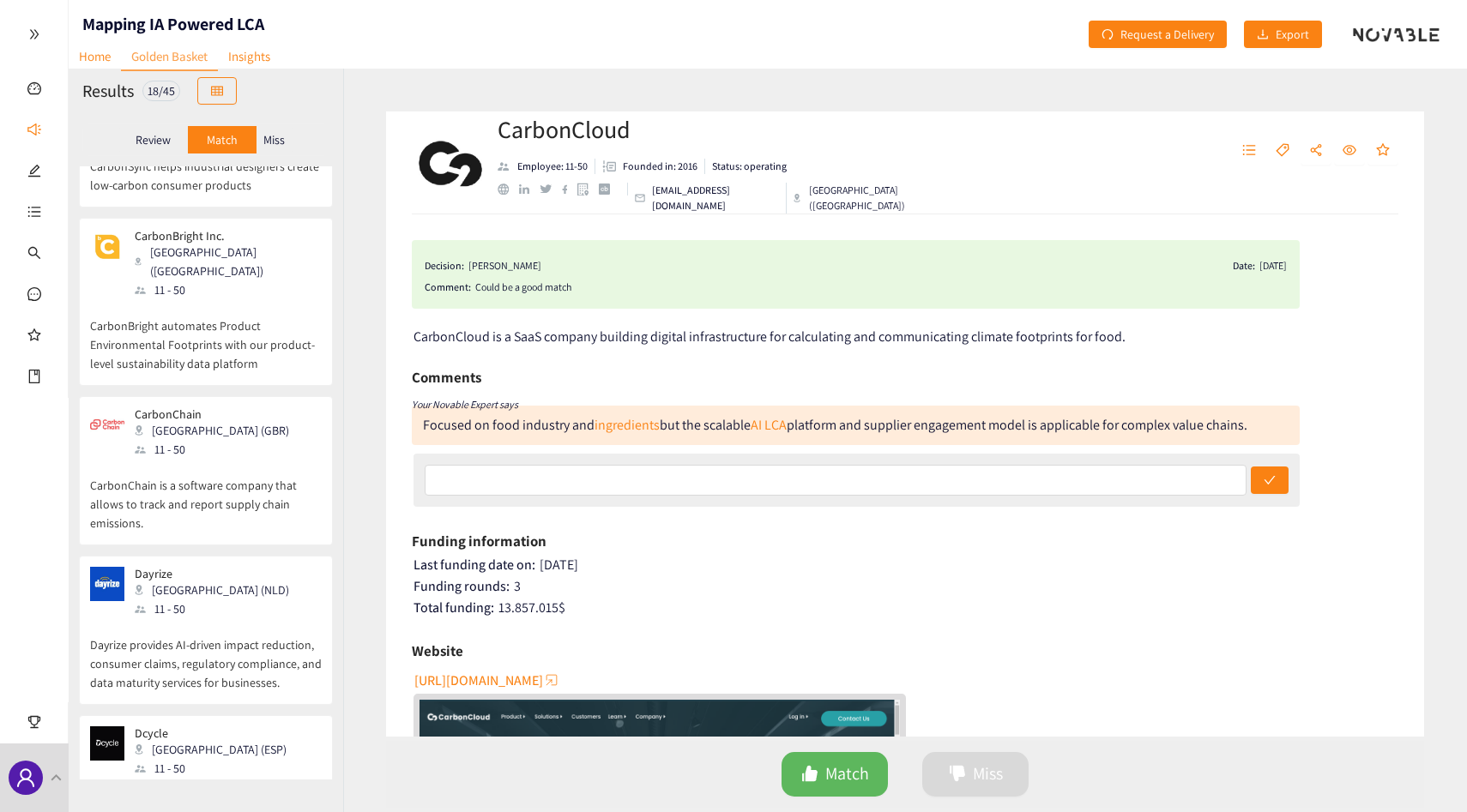
click at [286, 141] on div "Miss" at bounding box center [274, 140] width 36 height 27
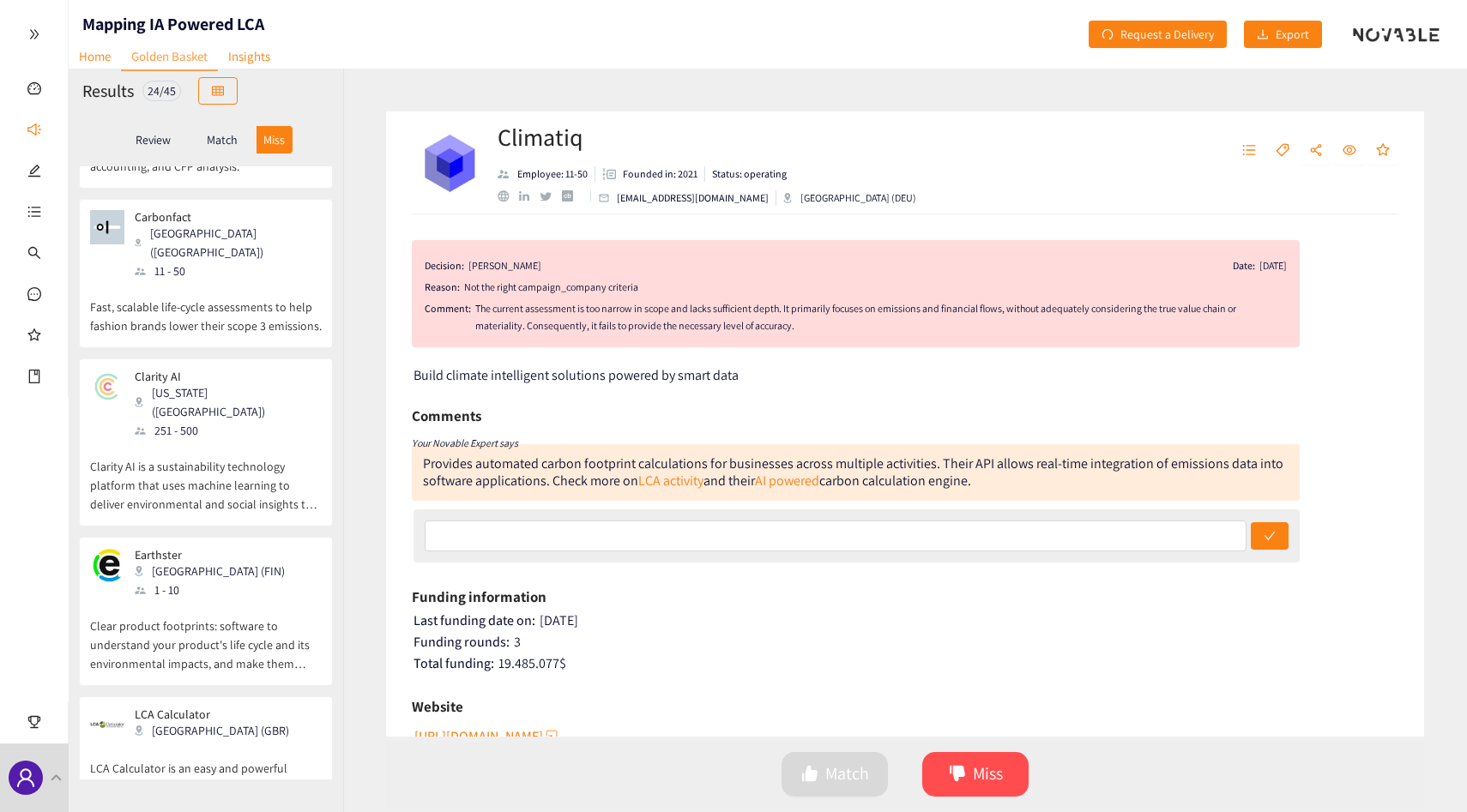
scroll to position [0, 0]
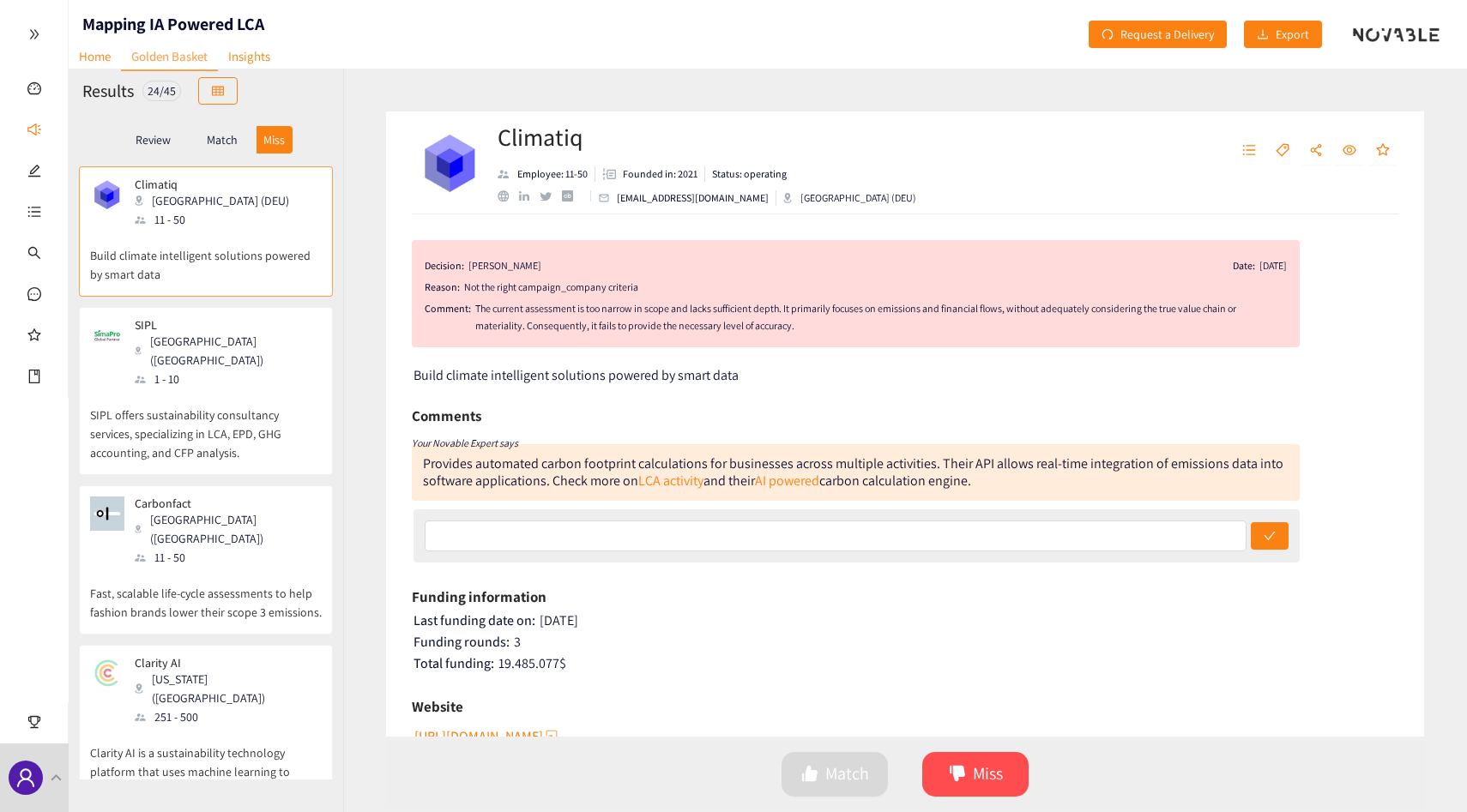
click at [222, 395] on p "SIPL offers sustainability consultancy services, specializing in LCA, EPD, GHG …" at bounding box center [206, 426] width 232 height 74
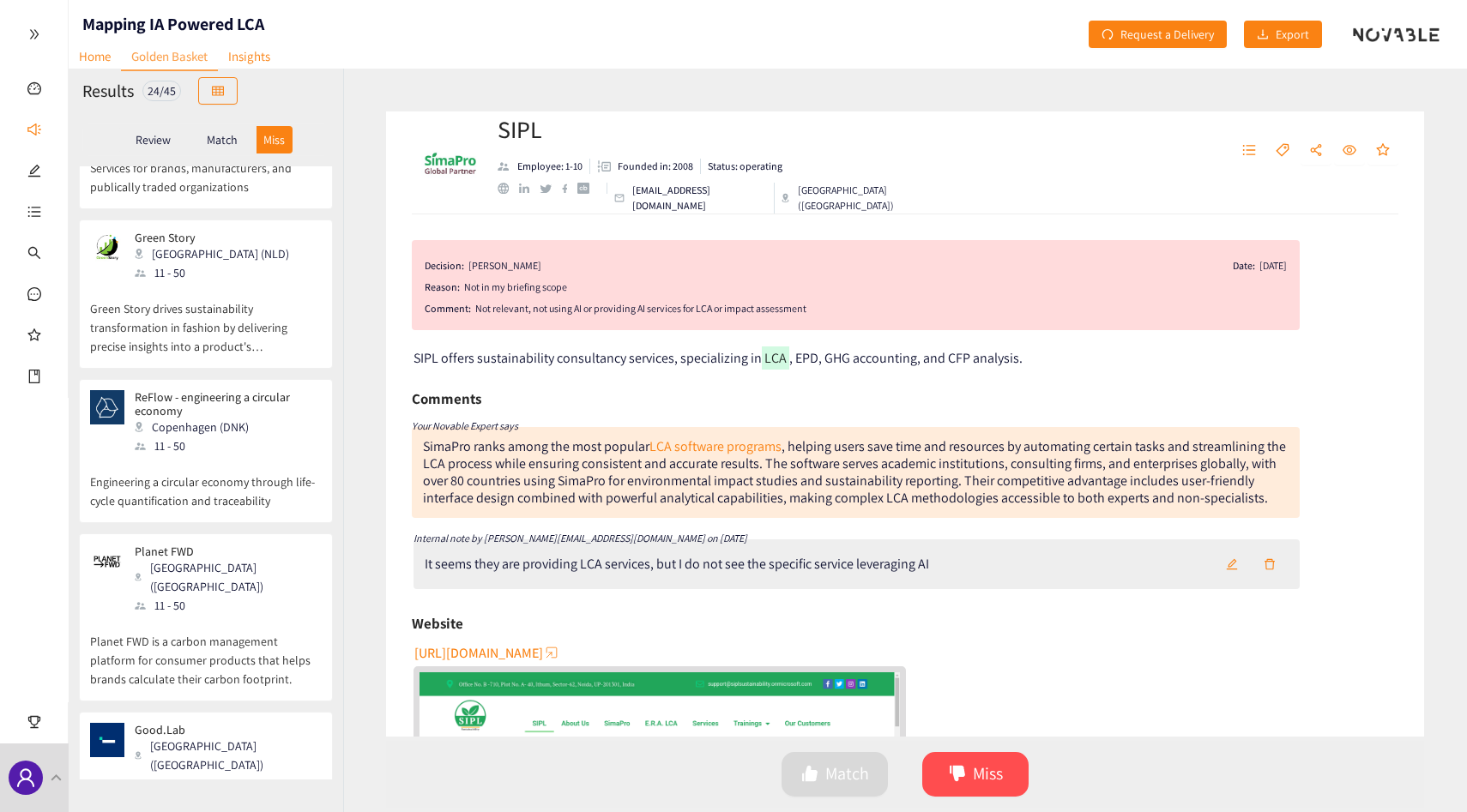
scroll to position [1423, 0]
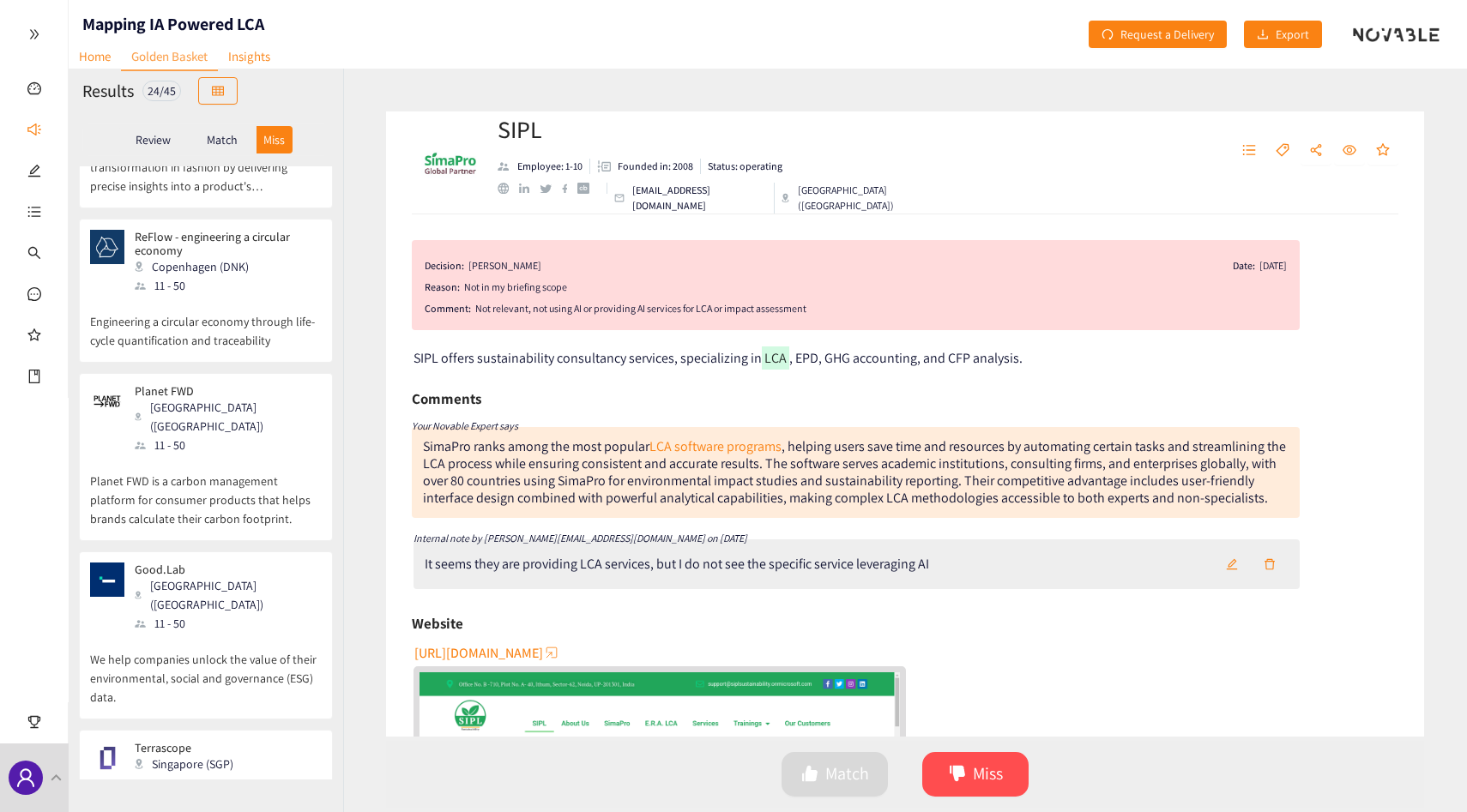
click at [221, 455] on p "Planet FWD is a carbon management platform for consumer products that helps bra…" at bounding box center [206, 492] width 232 height 74
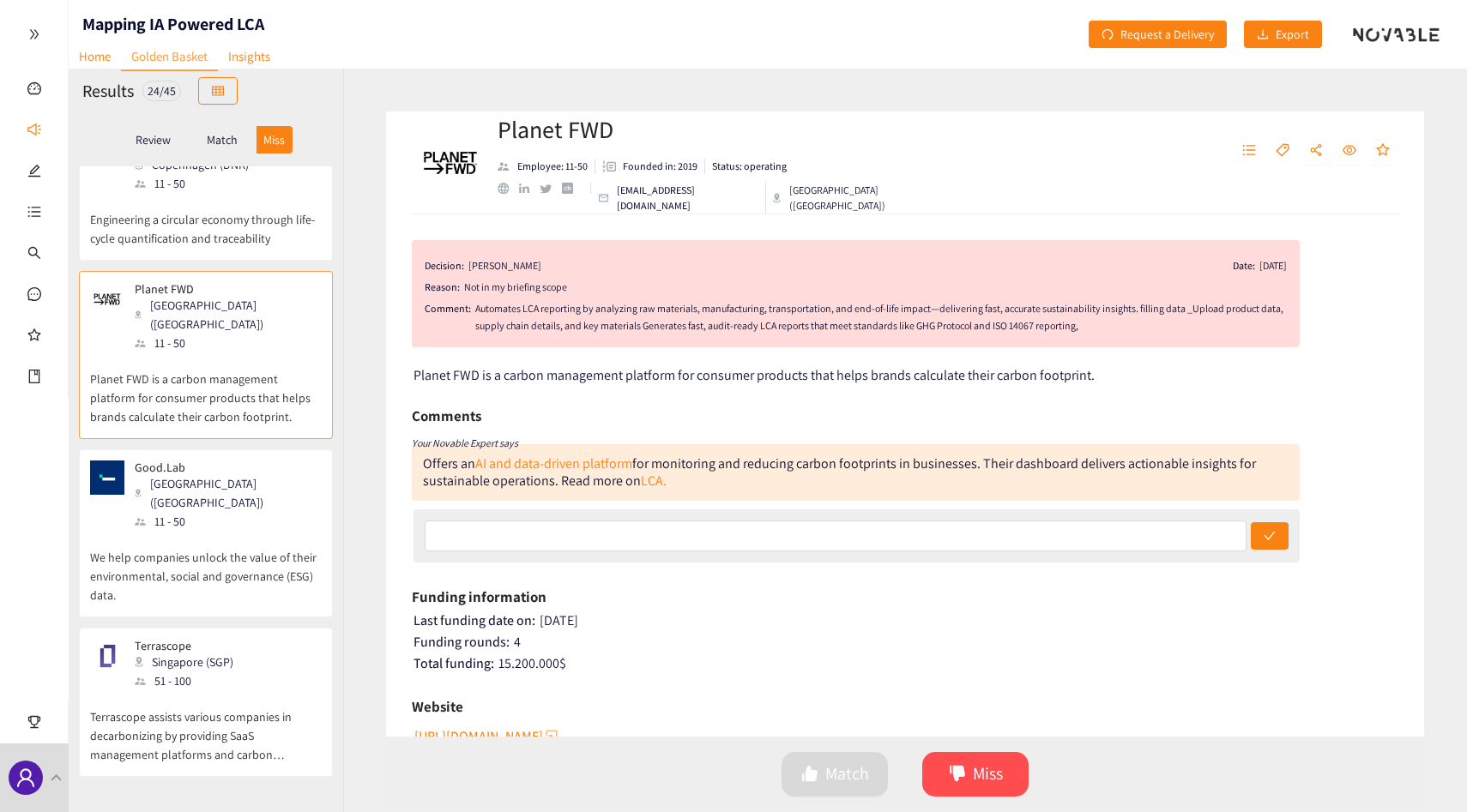
scroll to position [1528, 0]
